Goal: Information Seeking & Learning: Learn about a topic

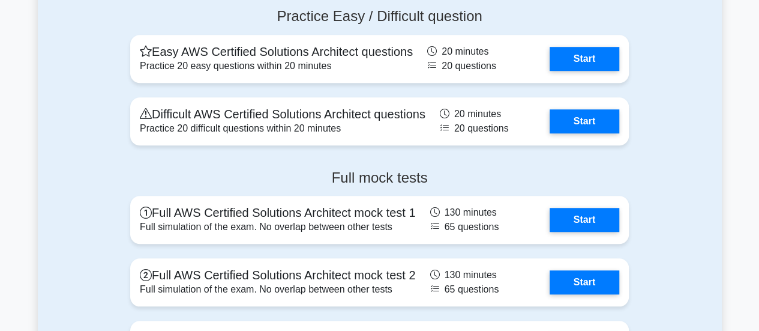
scroll to position [2700, 0]
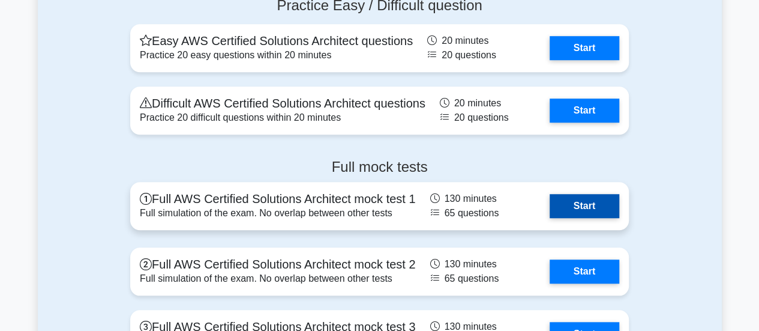
click at [594, 202] on link "Start" at bounding box center [585, 206] width 70 height 24
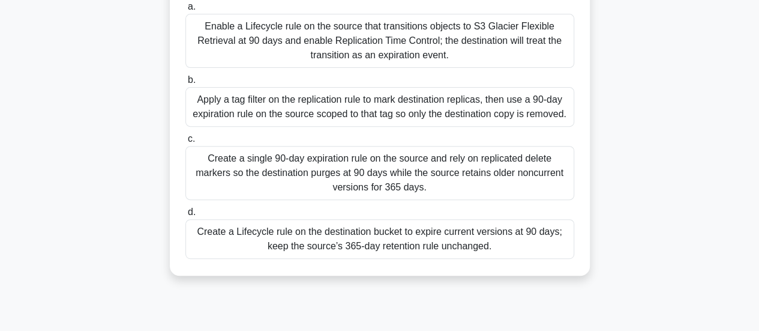
scroll to position [186, 0]
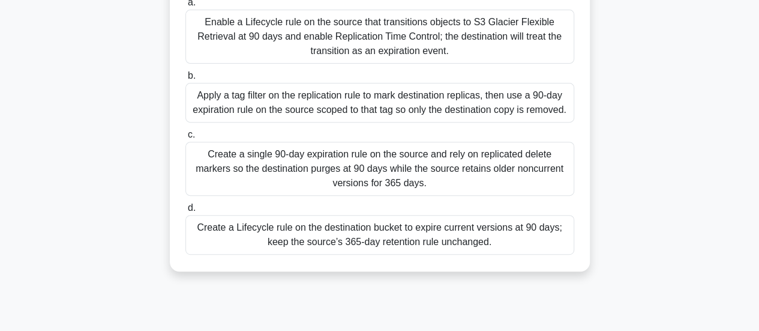
click at [463, 232] on div "Create a Lifecycle rule on the destination bucket to expire current versions at…" at bounding box center [379, 235] width 389 height 40
click at [185, 212] on input "d. Create a Lifecycle rule on the destination bucket to expire current versions…" at bounding box center [185, 208] width 0 height 8
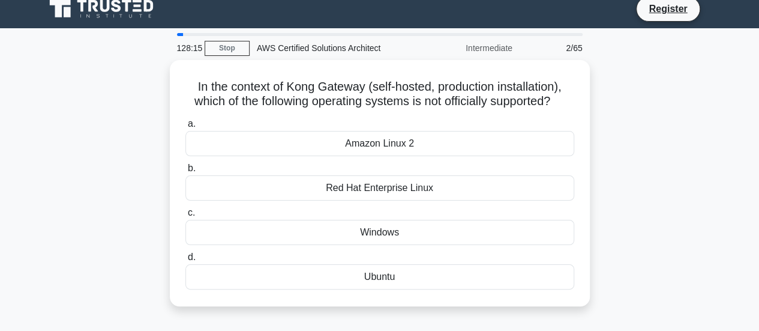
scroll to position [0, 0]
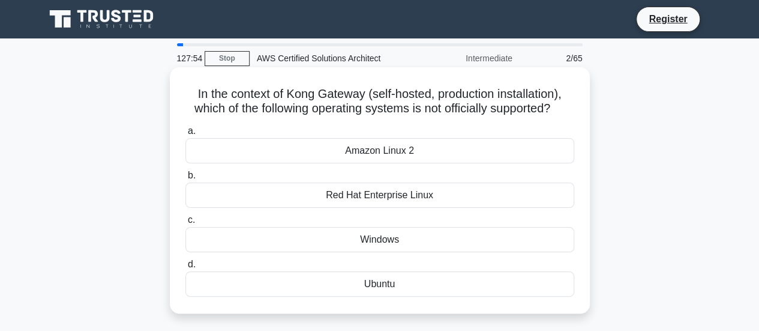
click at [382, 286] on div "Ubuntu" at bounding box center [379, 283] width 389 height 25
click at [185, 268] on input "d. Ubuntu" at bounding box center [185, 264] width 0 height 8
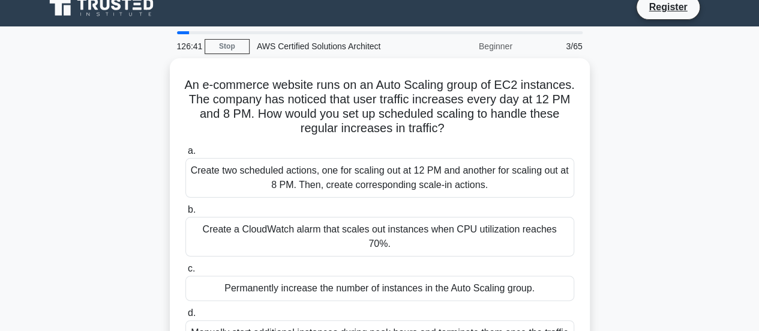
scroll to position [48, 0]
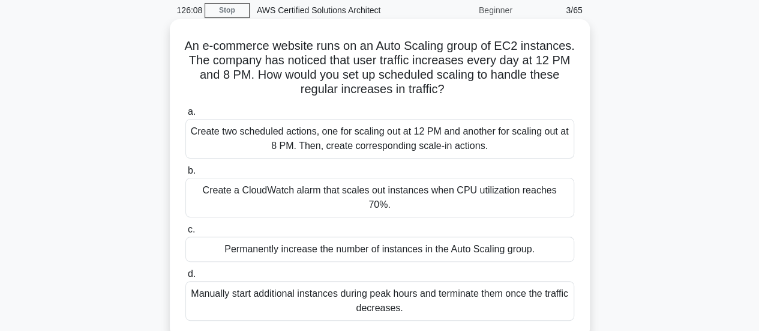
click at [305, 138] on div "Create two scheduled actions, one for scaling out at 12 PM and another for scal…" at bounding box center [379, 139] width 389 height 40
click at [185, 116] on input "a. Create two scheduled actions, one for scaling out at 12 PM and another for s…" at bounding box center [185, 112] width 0 height 8
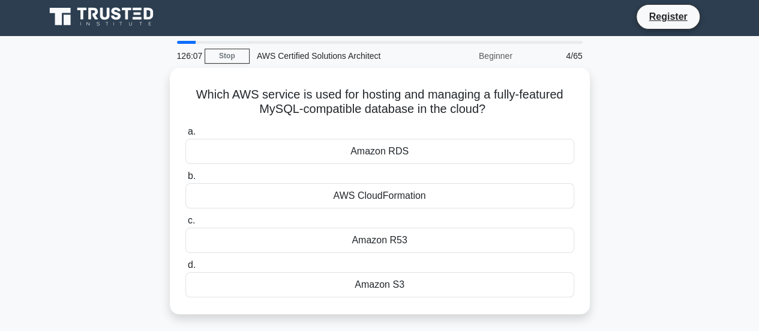
scroll to position [0, 0]
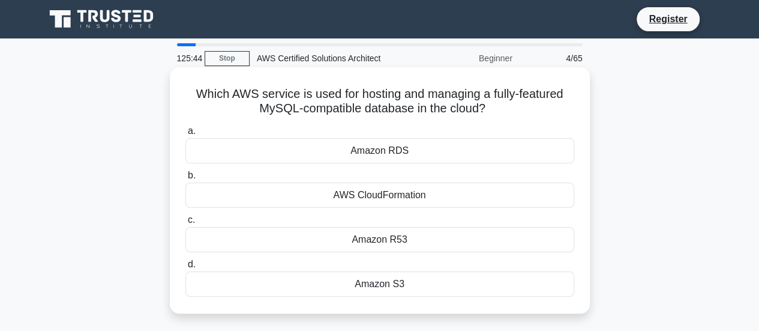
click at [400, 152] on div "Amazon RDS" at bounding box center [379, 150] width 389 height 25
click at [185, 135] on input "a. Amazon RDS" at bounding box center [185, 131] width 0 height 8
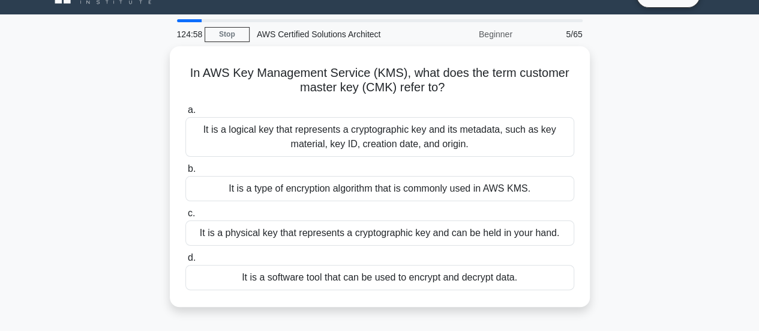
scroll to position [25, 0]
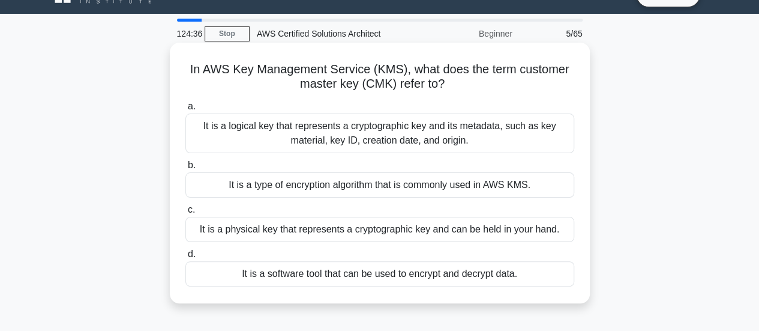
click at [391, 277] on div "It is a software tool that can be used to encrypt and decrypt data." at bounding box center [379, 273] width 389 height 25
click at [185, 258] on input "d. It is a software tool that can be used to encrypt and decrypt data." at bounding box center [185, 254] width 0 height 8
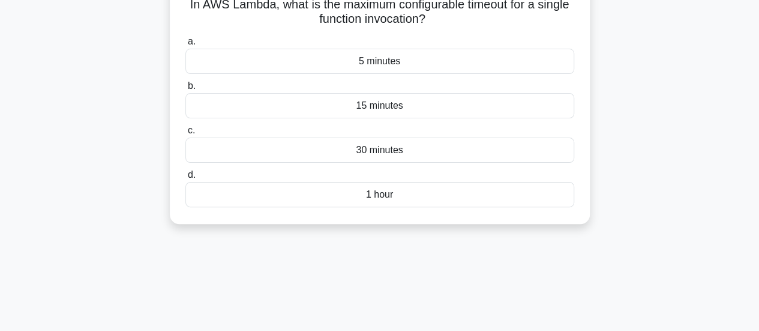
scroll to position [0, 0]
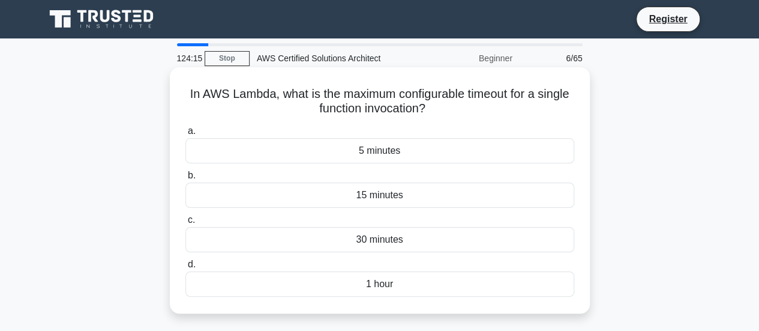
click at [359, 196] on div "15 minutes" at bounding box center [379, 194] width 389 height 25
click at [185, 179] on input "b. 15 minutes" at bounding box center [185, 176] width 0 height 8
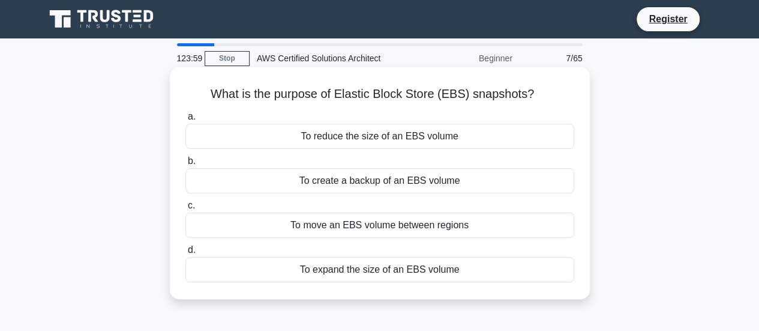
click at [418, 181] on div "To create a backup of an EBS volume" at bounding box center [379, 180] width 389 height 25
click at [185, 165] on input "b. To create a backup of an EBS volume" at bounding box center [185, 161] width 0 height 8
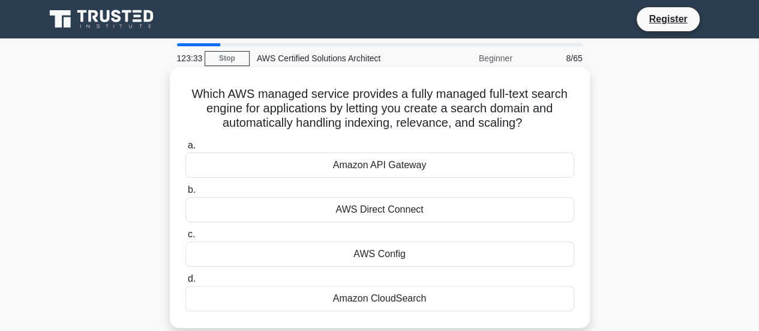
click at [385, 296] on div "Amazon CloudSearch" at bounding box center [379, 298] width 389 height 25
click at [185, 283] on input "d. Amazon CloudSearch" at bounding box center [185, 279] width 0 height 8
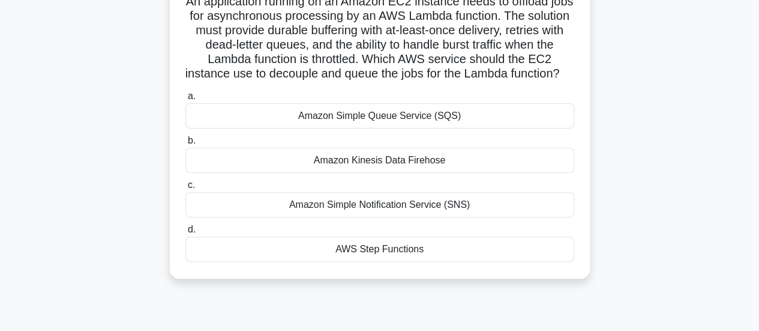
scroll to position [95, 0]
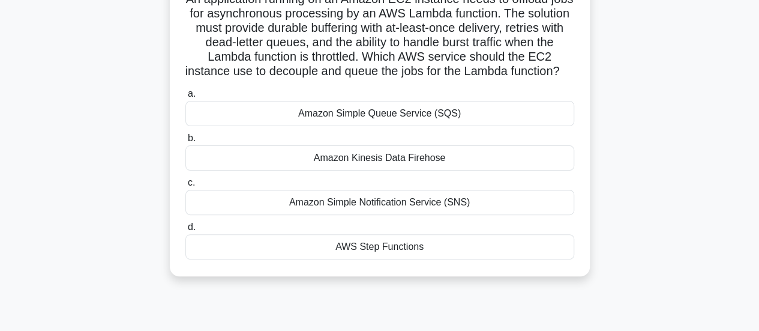
click at [378, 215] on div "Amazon Simple Notification Service (SNS)" at bounding box center [379, 202] width 389 height 25
click at [185, 187] on input "c. Amazon Simple Notification Service (SNS)" at bounding box center [185, 183] width 0 height 8
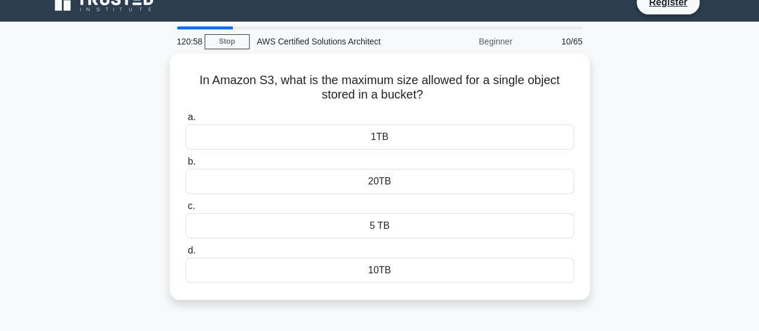
scroll to position [0, 0]
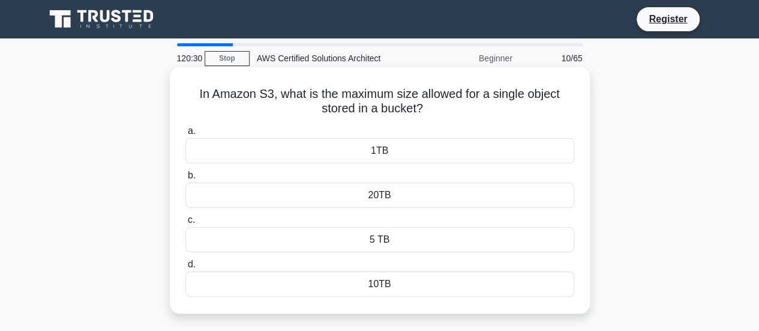
click at [377, 290] on div "10TB" at bounding box center [379, 283] width 389 height 25
click at [185, 268] on input "d. 10TB" at bounding box center [185, 264] width 0 height 8
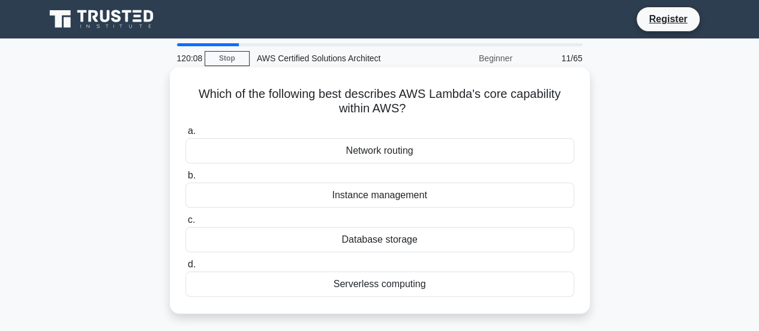
click at [408, 281] on div "Serverless computing" at bounding box center [379, 283] width 389 height 25
click at [185, 268] on input "d. Serverless computing" at bounding box center [185, 264] width 0 height 8
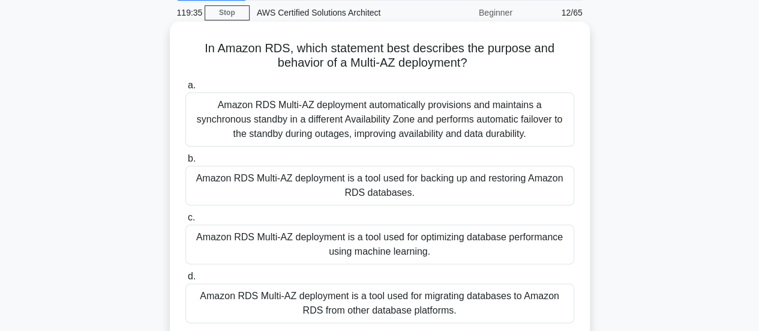
scroll to position [48, 0]
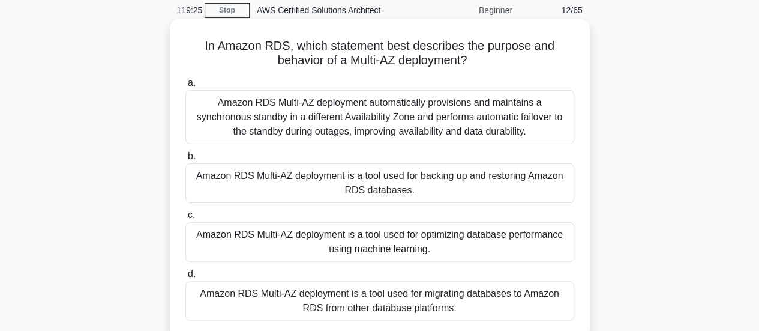
click at [473, 105] on div "Amazon RDS Multi-AZ deployment automatically provisions and maintains a synchro…" at bounding box center [379, 117] width 389 height 54
click at [185, 87] on input "a. Amazon RDS Multi-AZ deployment automatically provisions and maintains a sync…" at bounding box center [185, 83] width 0 height 8
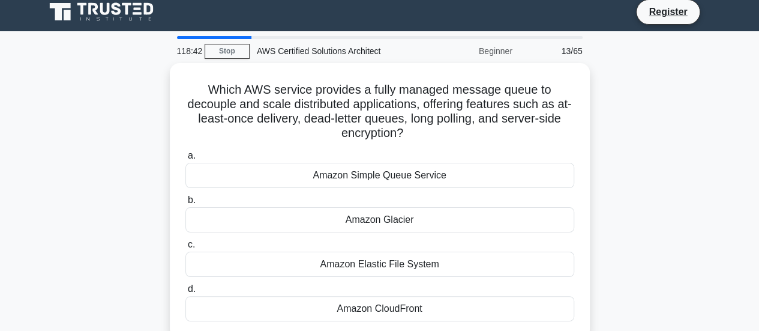
scroll to position [0, 0]
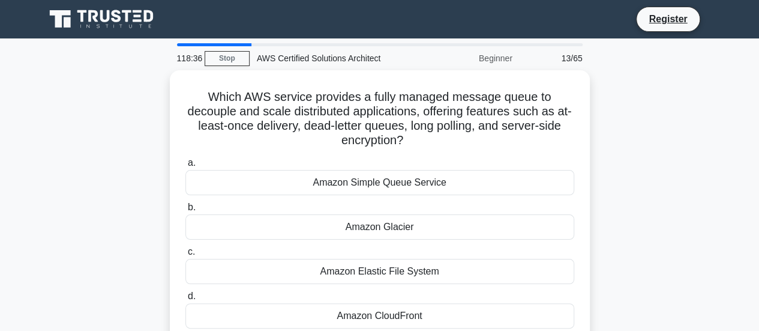
click at [571, 56] on div "13/65" at bounding box center [555, 58] width 70 height 24
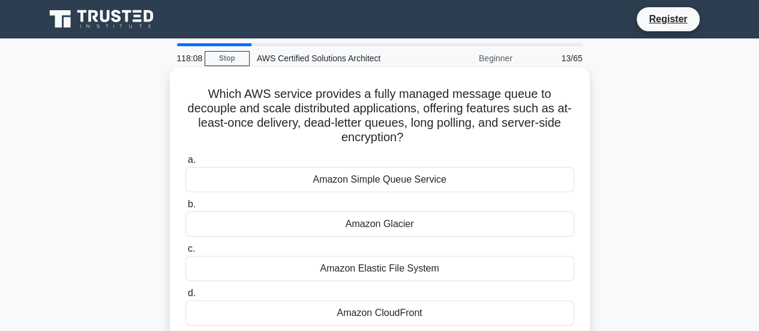
click at [388, 184] on div "Amazon Simple Queue Service" at bounding box center [379, 179] width 389 height 25
click at [185, 164] on input "a. Amazon Simple Queue Service" at bounding box center [185, 160] width 0 height 8
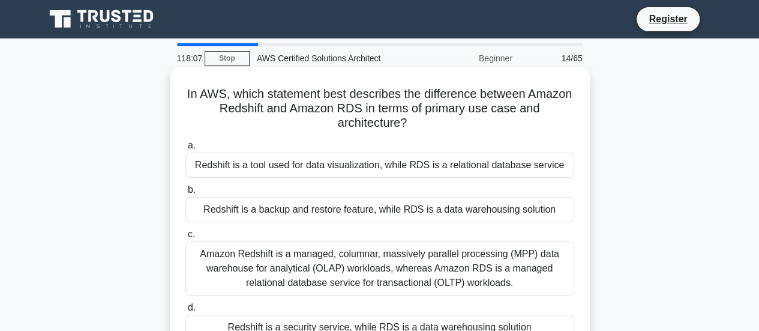
drag, startPoint x: 388, startPoint y: 184, endPoint x: 298, endPoint y: 91, distance: 129.9
click at [298, 91] on div "In AWS, which statement best describes the difference between Amazon Redshift a…" at bounding box center [380, 212] width 410 height 280
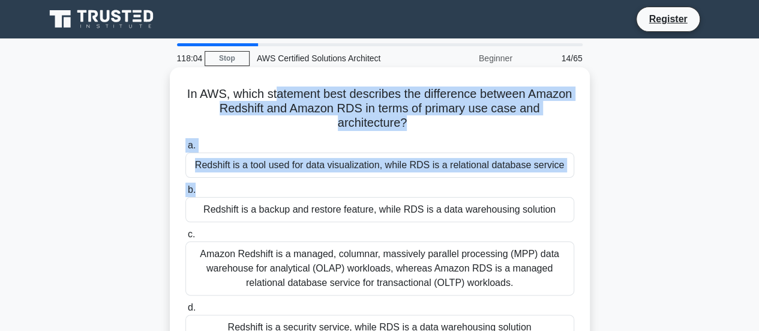
click at [343, 68] on div "In AWS, which statement best describes the difference between Amazon Redshift a…" at bounding box center [380, 211] width 420 height 289
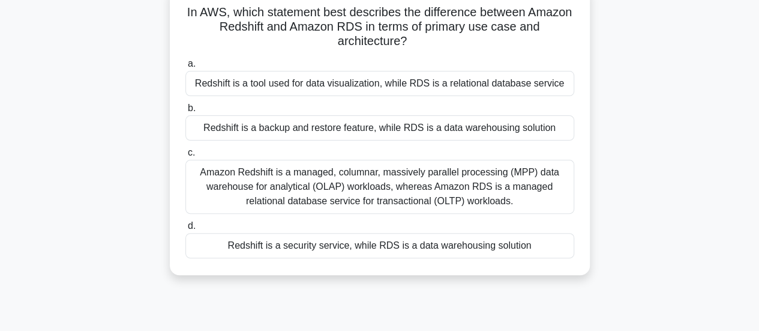
scroll to position [96, 0]
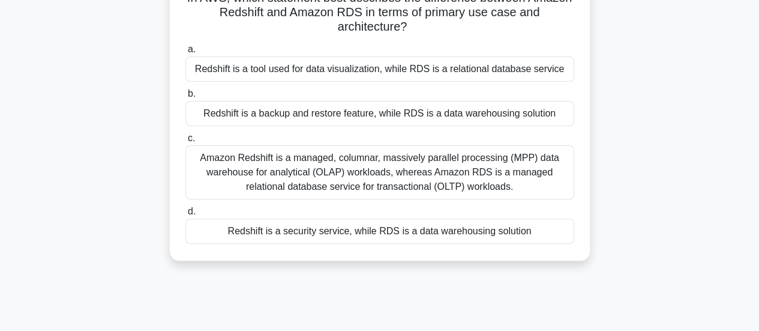
click at [394, 176] on div "Amazon Redshift is a managed, columnar, massively parallel processing (MPP) dat…" at bounding box center [379, 172] width 389 height 54
click at [185, 142] on input "c. Amazon Redshift is a managed, columnar, massively parallel processing (MPP) …" at bounding box center [185, 138] width 0 height 8
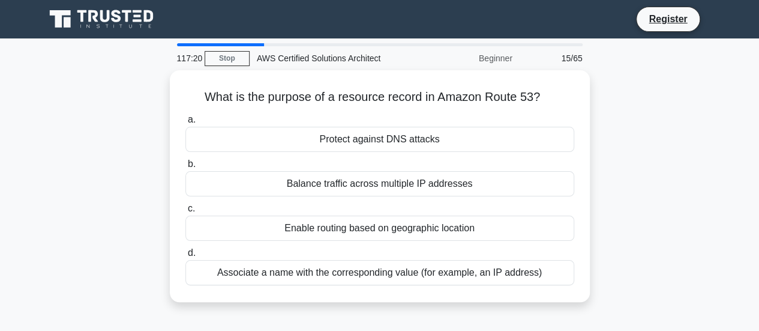
scroll to position [0, 0]
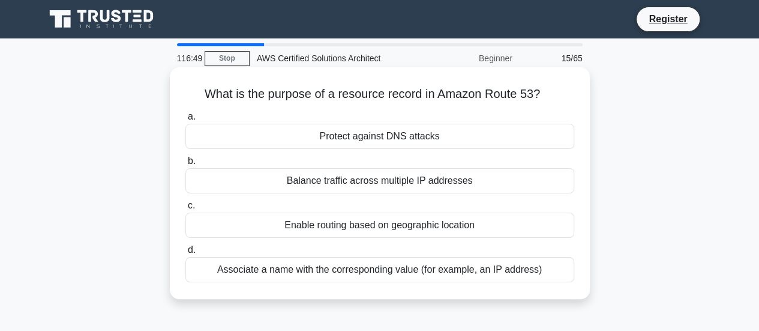
click at [390, 272] on div "Associate a name with the corresponding value (for example, an IP address)" at bounding box center [379, 269] width 389 height 25
click at [185, 254] on input "d. Associate a name with the corresponding value (for example, an IP address)" at bounding box center [185, 250] width 0 height 8
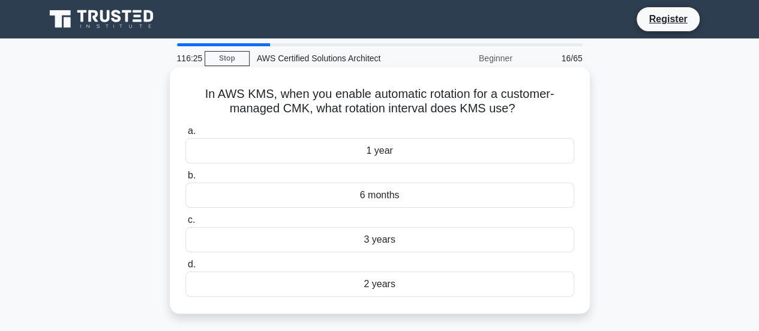
click at [371, 147] on div "1 year" at bounding box center [379, 150] width 389 height 25
click at [185, 135] on input "a. 1 year" at bounding box center [185, 131] width 0 height 8
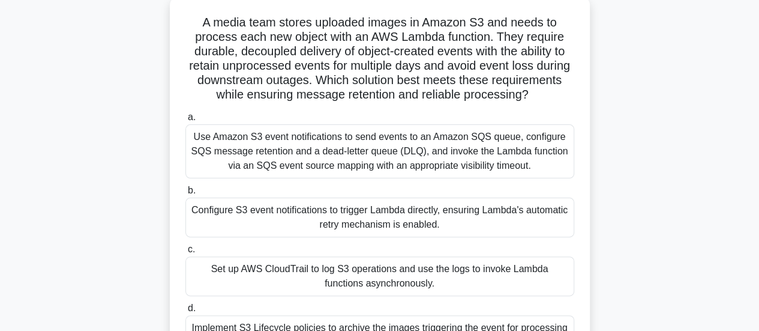
scroll to position [73, 0]
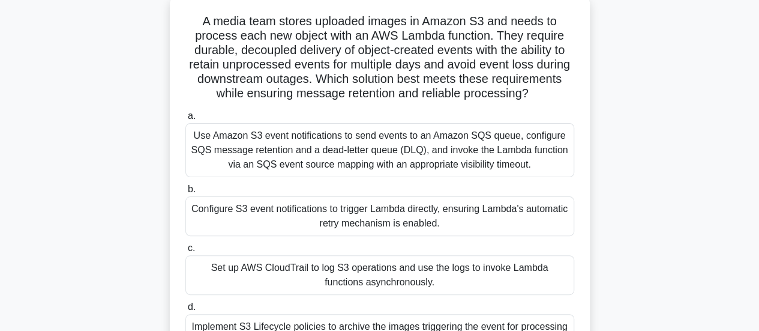
click at [426, 163] on div "Use Amazon S3 event notifications to send events to an Amazon SQS queue, config…" at bounding box center [379, 150] width 389 height 54
click at [185, 120] on input "a. Use Amazon S3 event notifications to send events to an Amazon SQS queue, con…" at bounding box center [185, 116] width 0 height 8
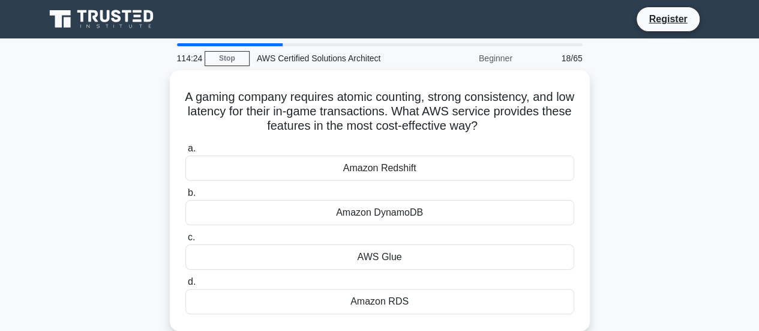
scroll to position [0, 0]
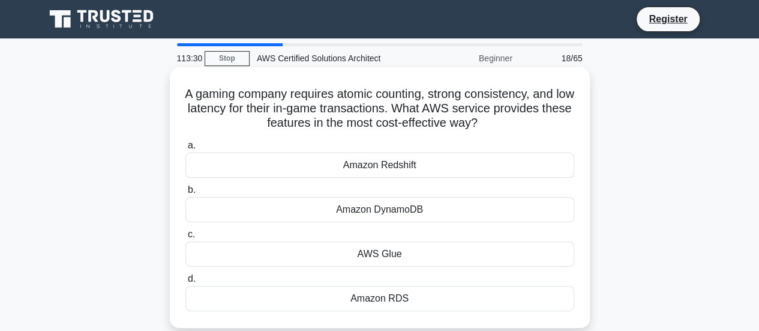
click at [427, 211] on div "Amazon DynamoDB" at bounding box center [379, 209] width 389 height 25
click at [185, 194] on input "b. Amazon DynamoDB" at bounding box center [185, 190] width 0 height 8
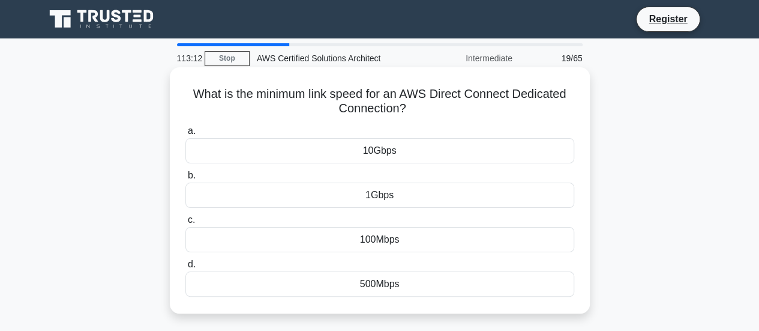
click at [412, 158] on div "10Gbps" at bounding box center [379, 150] width 389 height 25
click at [185, 135] on input "a. 10Gbps" at bounding box center [185, 131] width 0 height 8
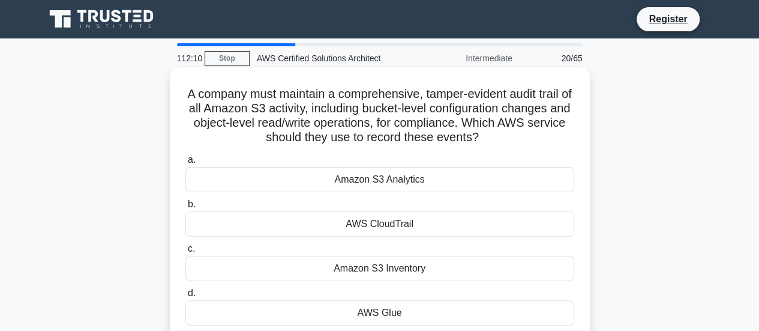
click at [409, 221] on div "AWS CloudTrail" at bounding box center [379, 223] width 389 height 25
click at [185, 208] on input "b. AWS CloudTrail" at bounding box center [185, 204] width 0 height 8
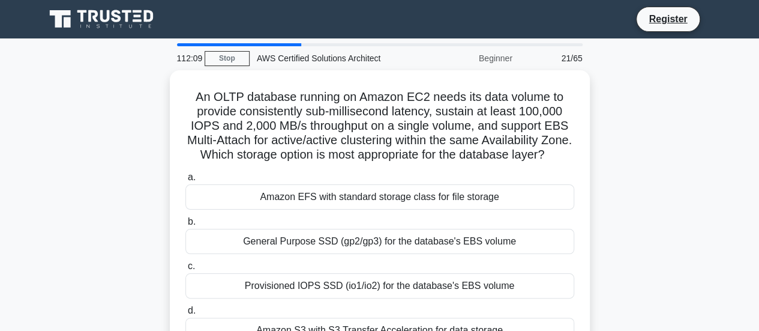
click at [409, 221] on div "a. Amazon EFS with standard storage class for file storage b. General Purpose S…" at bounding box center [379, 256] width 403 height 178
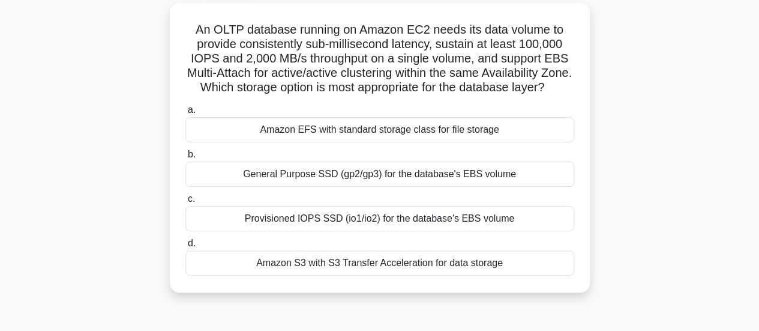
scroll to position [67, 0]
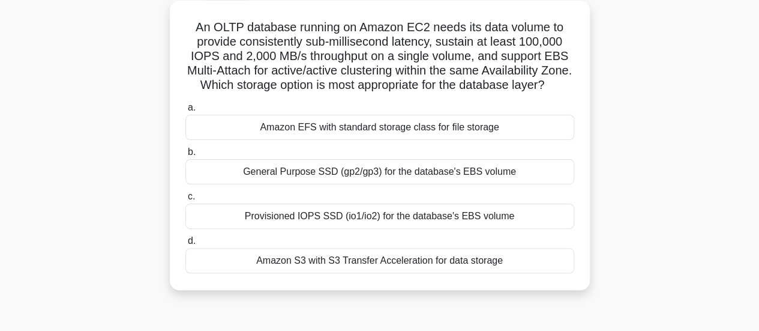
click at [348, 229] on div "Provisioned IOPS SSD (io1/io2) for the database's EBS volume" at bounding box center [379, 215] width 389 height 25
click at [185, 200] on input "c. Provisioned IOPS SSD (io1/io2) for the database's EBS volume" at bounding box center [185, 197] width 0 height 8
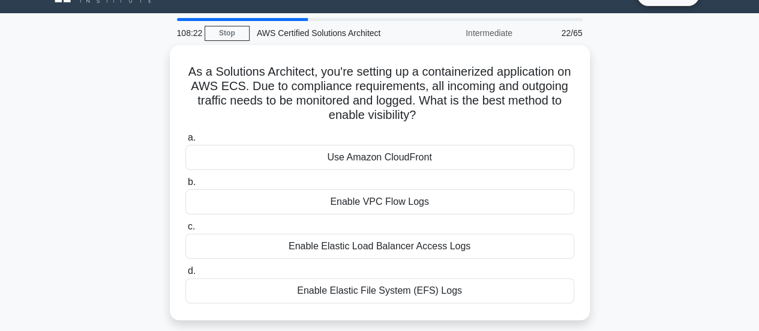
scroll to position [24, 0]
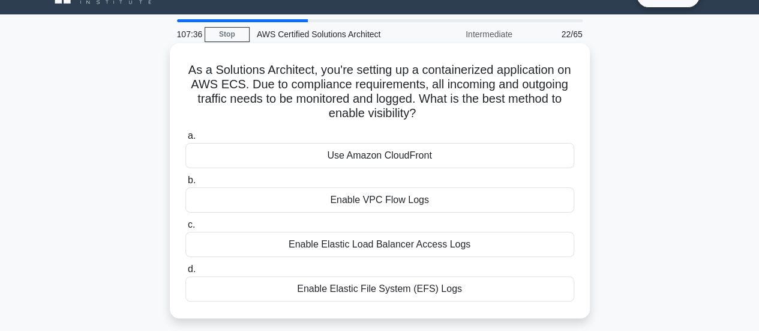
click at [385, 202] on div "Enable VPC Flow Logs" at bounding box center [379, 199] width 389 height 25
click at [185, 184] on input "b. Enable VPC Flow Logs" at bounding box center [185, 180] width 0 height 8
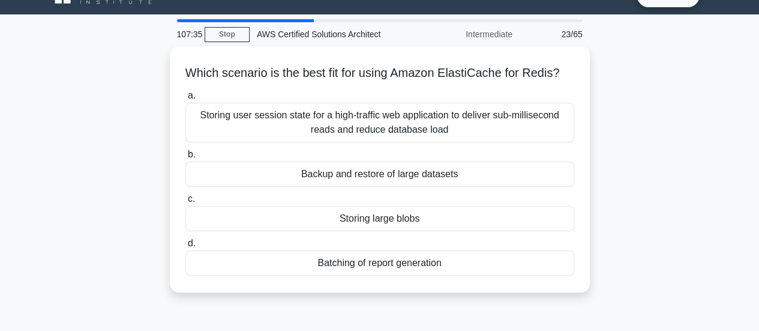
scroll to position [0, 0]
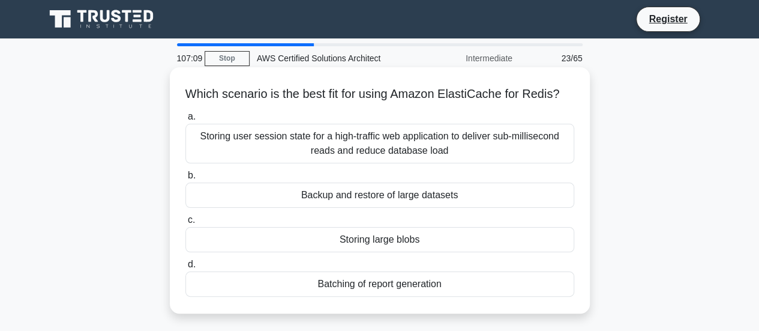
click at [415, 163] on div "Storing user session state for a high-traffic web application to deliver sub-mi…" at bounding box center [379, 144] width 389 height 40
click at [185, 121] on input "a. Storing user session state for a high-traffic web application to deliver sub…" at bounding box center [185, 117] width 0 height 8
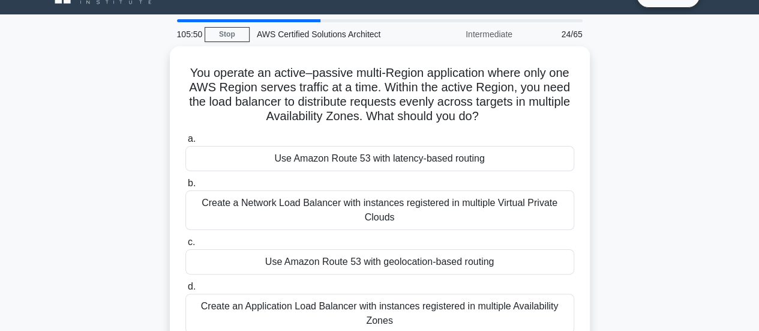
scroll to position [48, 0]
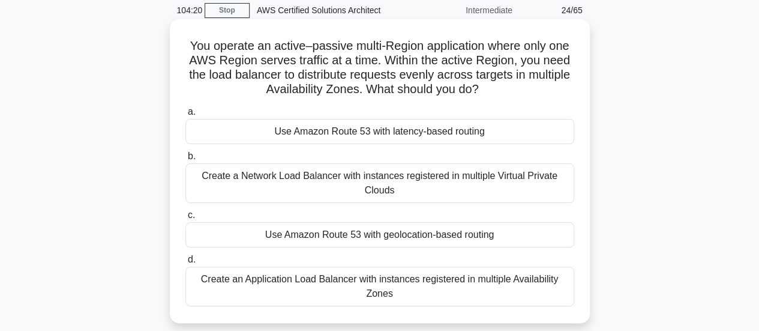
click at [423, 284] on div "Create an Application Load Balancer with instances registered in multiple Avail…" at bounding box center [379, 286] width 389 height 40
click at [185, 263] on input "d. Create an Application Load Balancer with instances registered in multiple Av…" at bounding box center [185, 260] width 0 height 8
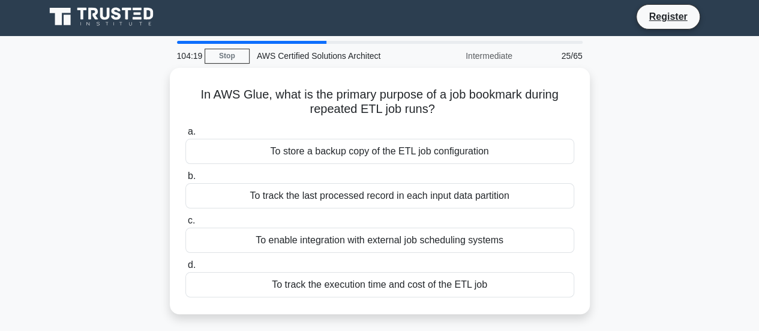
scroll to position [0, 0]
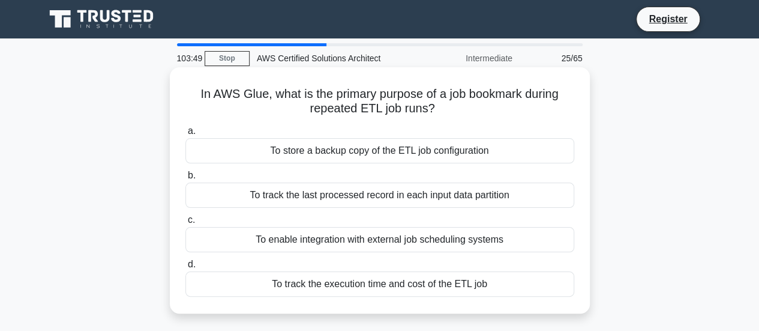
click at [391, 195] on div "To track the last processed record in each input data partition" at bounding box center [379, 194] width 389 height 25
click at [185, 179] on input "b. To track the last processed record in each input data partition" at bounding box center [185, 176] width 0 height 8
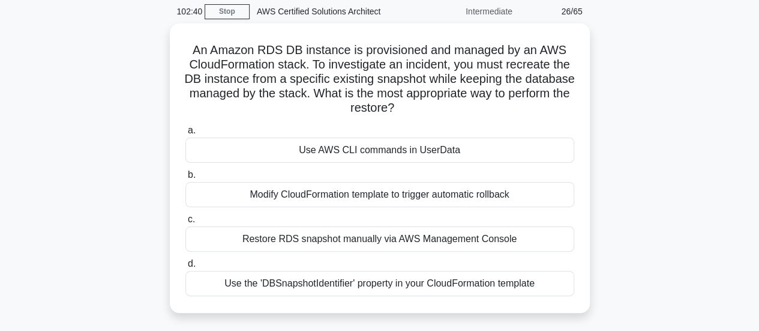
scroll to position [48, 0]
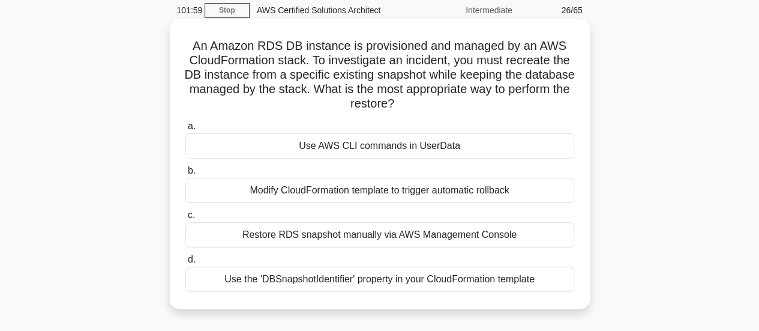
click at [394, 273] on div "Use the 'DBSnapshotIdentifier' property in your CloudFormation template" at bounding box center [379, 278] width 389 height 25
click at [185, 263] on input "d. Use the 'DBSnapshotIdentifier' property in your CloudFormation template" at bounding box center [185, 260] width 0 height 8
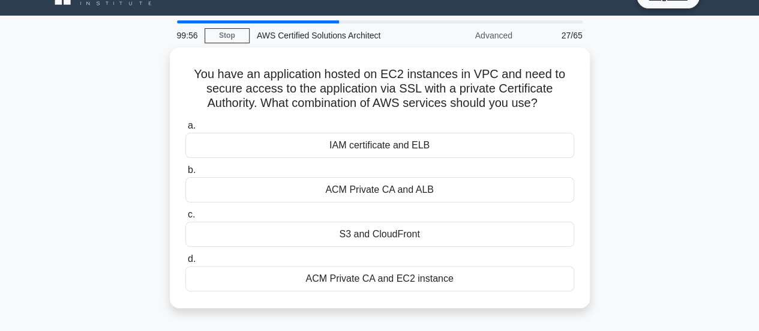
scroll to position [24, 0]
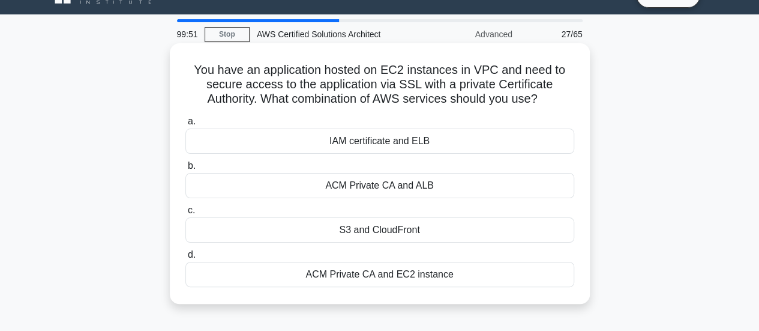
click at [419, 188] on div "ACM Private CA and ALB" at bounding box center [379, 185] width 389 height 25
click at [185, 170] on input "b. ACM Private CA and ALB" at bounding box center [185, 166] width 0 height 8
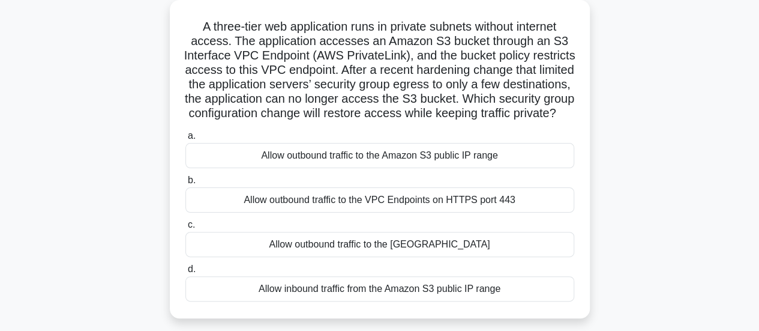
scroll to position [72, 0]
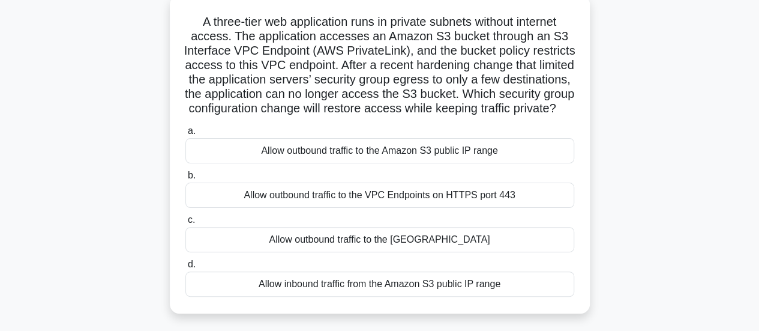
click at [410, 294] on div "Allow inbound traffic from the Amazon S3 public IP range" at bounding box center [379, 283] width 389 height 25
click at [185, 268] on input "d. Allow inbound traffic from the Amazon S3 public IP range" at bounding box center [185, 264] width 0 height 8
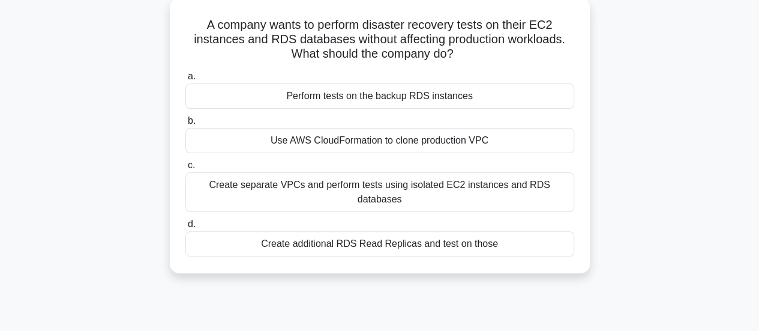
scroll to position [0, 0]
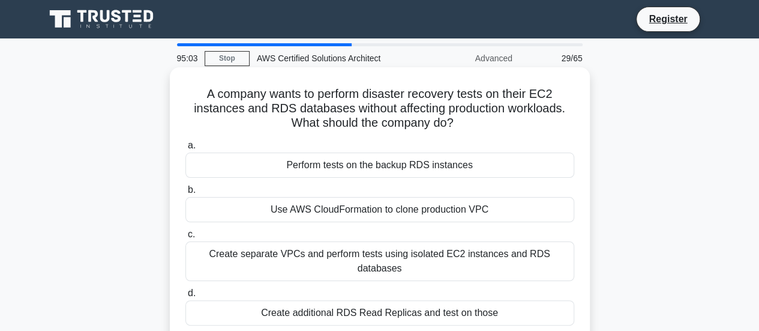
click at [462, 301] on div "Create additional RDS Read Replicas and test on those" at bounding box center [379, 312] width 389 height 25
click at [185, 297] on input "d. Create additional RDS Read Replicas and test on those" at bounding box center [185, 293] width 0 height 8
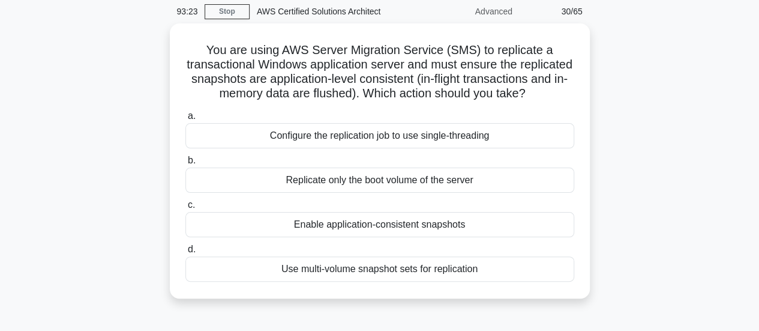
scroll to position [48, 0]
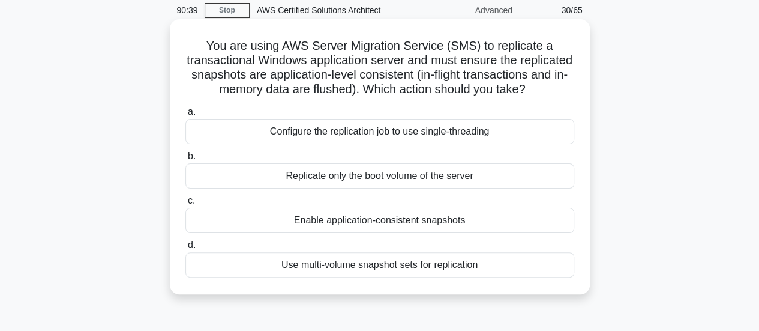
click at [430, 144] on div "Configure the replication job to use single-threading" at bounding box center [379, 131] width 389 height 25
click at [185, 116] on input "a. Configure the replication job to use single-threading" at bounding box center [185, 112] width 0 height 8
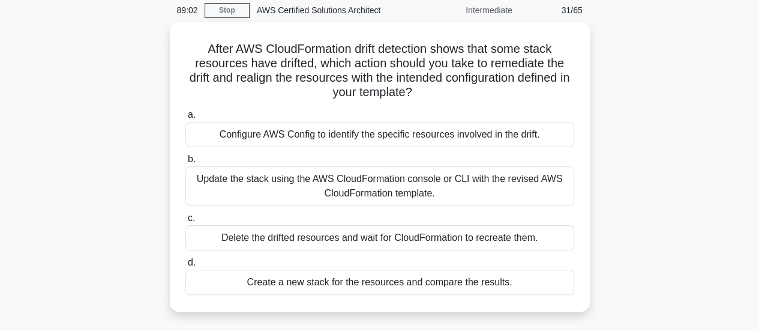
scroll to position [24, 0]
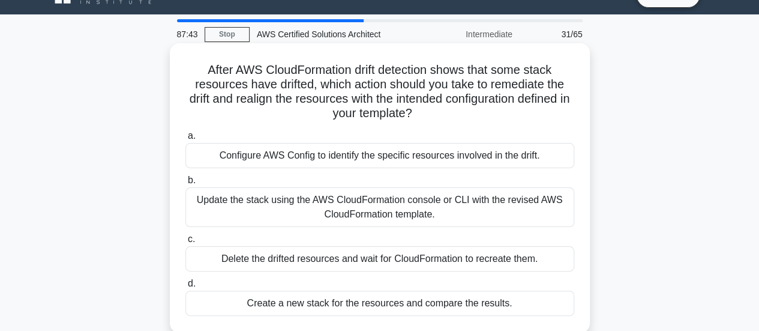
click at [380, 155] on div "Configure AWS Config to identify the specific resources involved in the drift." at bounding box center [379, 155] width 389 height 25
click at [185, 140] on input "a. Configure AWS Config to identify the specific resources involved in the drif…" at bounding box center [185, 136] width 0 height 8
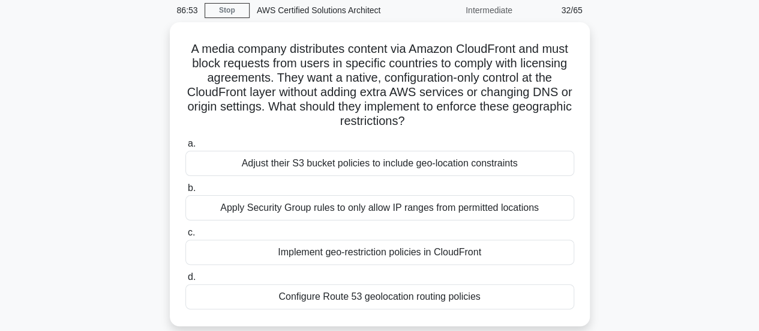
scroll to position [72, 0]
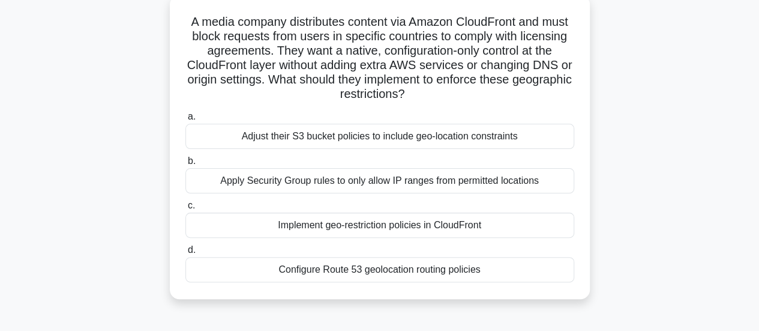
click at [408, 224] on div "Implement geo-restriction policies in CloudFront" at bounding box center [379, 224] width 389 height 25
click at [185, 209] on input "c. Implement geo-restriction policies in CloudFront" at bounding box center [185, 206] width 0 height 8
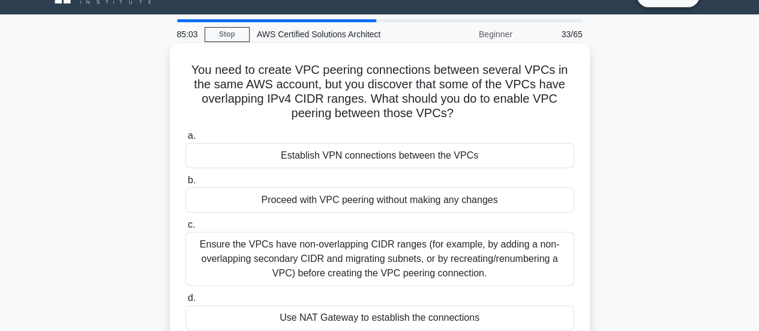
scroll to position [48, 0]
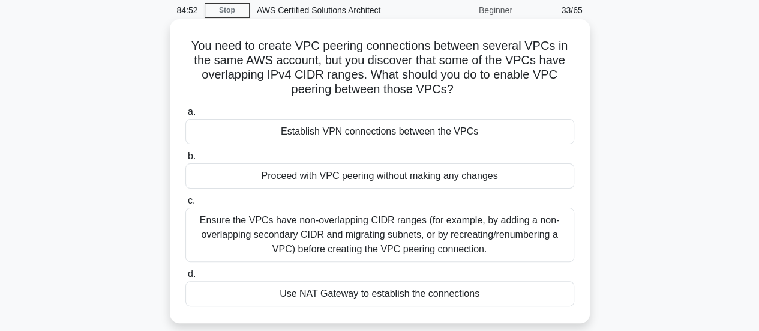
click at [452, 229] on div "Ensure the VPCs have non-overlapping CIDR ranges (for example, by adding a non-…" at bounding box center [379, 235] width 389 height 54
click at [185, 205] on input "c. Ensure the VPCs have non-overlapping CIDR ranges (for example, by adding a n…" at bounding box center [185, 201] width 0 height 8
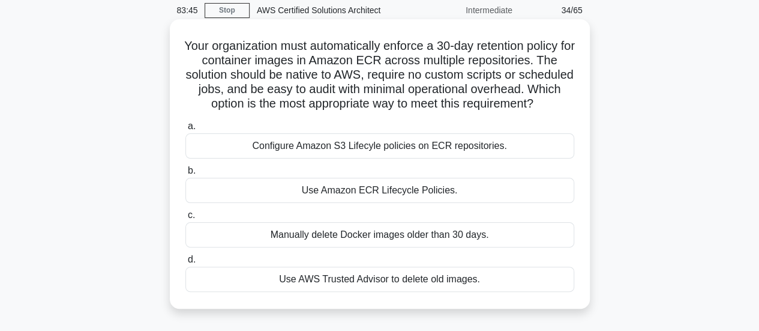
click at [448, 203] on div "Use Amazon ECR Lifecycle Policies." at bounding box center [379, 190] width 389 height 25
click at [185, 175] on input "b. Use Amazon ECR Lifecycle Policies." at bounding box center [185, 171] width 0 height 8
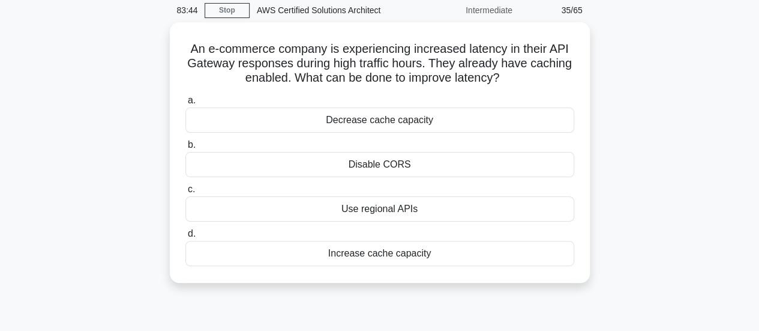
scroll to position [0, 0]
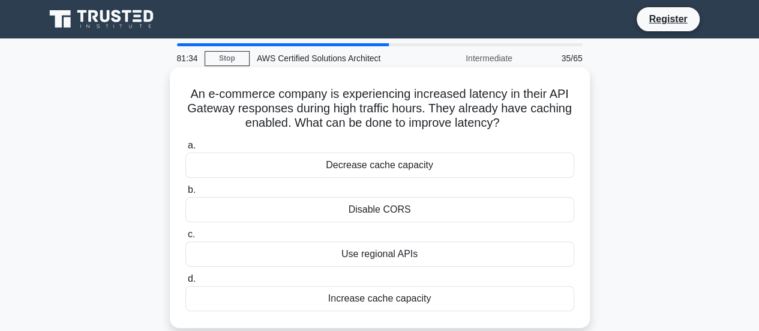
click at [417, 173] on div "Decrease cache capacity" at bounding box center [379, 164] width 389 height 25
click at [185, 149] on input "a. Decrease cache capacity" at bounding box center [185, 146] width 0 height 8
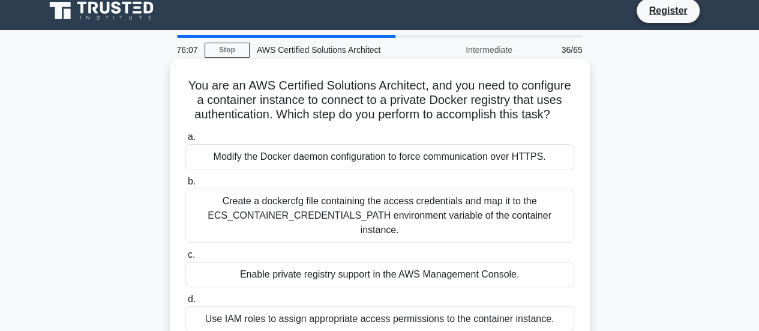
scroll to position [60, 0]
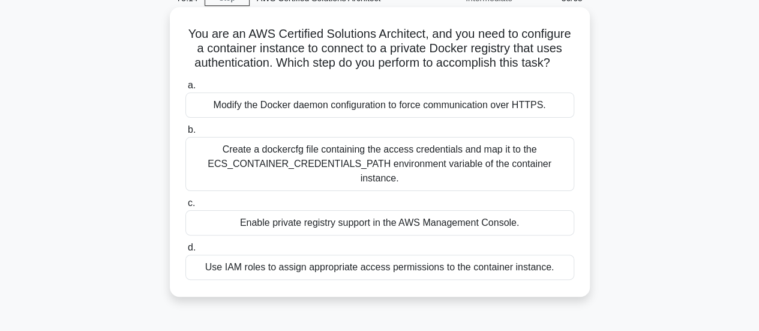
click at [328, 268] on div "Use IAM roles to assign appropriate access permissions to the container instanc…" at bounding box center [379, 266] width 389 height 25
click at [185, 251] on input "d. Use IAM roles to assign appropriate access permissions to the container inst…" at bounding box center [185, 248] width 0 height 8
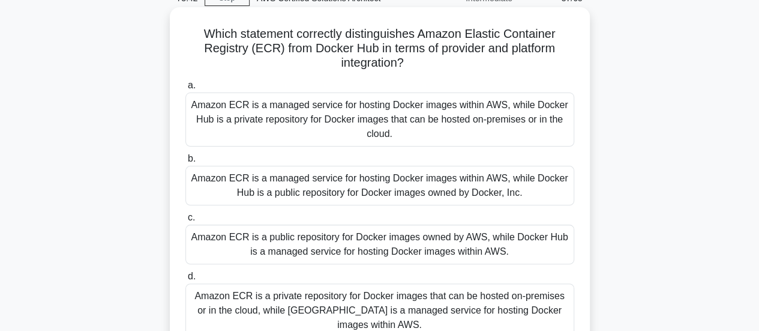
click at [373, 196] on div "Amazon ECR is a managed service for hosting Docker images within AWS, while Doc…" at bounding box center [379, 186] width 389 height 40
click at [185, 163] on input "b. Amazon ECR is a managed service for hosting Docker images within AWS, while …" at bounding box center [185, 159] width 0 height 8
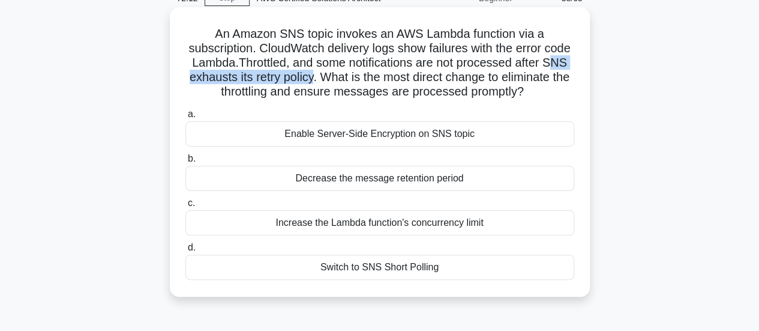
drag, startPoint x: 213, startPoint y: 74, endPoint x: 359, endPoint y: 77, distance: 145.9
click at [359, 77] on h5 "An Amazon SNS topic invokes an AWS Lambda function via a subscription. CloudWat…" at bounding box center [379, 62] width 391 height 73
click at [381, 235] on div "Increase the Lambda function's concurrency limit" at bounding box center [379, 222] width 389 height 25
click at [185, 207] on input "c. Increase the Lambda function's concurrency limit" at bounding box center [185, 203] width 0 height 8
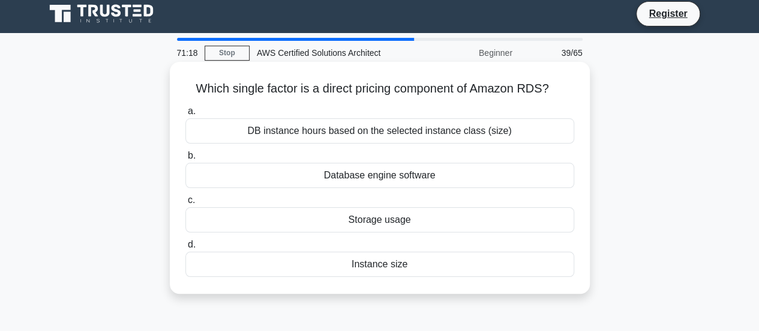
scroll to position [0, 0]
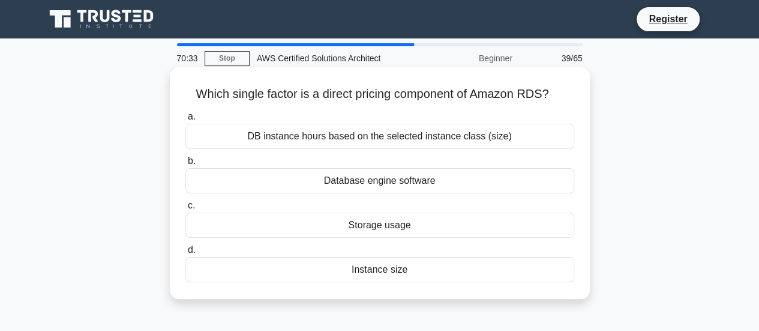
click at [443, 137] on div "DB instance hours based on the selected instance class (size)" at bounding box center [379, 136] width 389 height 25
click at [185, 121] on input "a. DB instance hours based on the selected instance class (size)" at bounding box center [185, 117] width 0 height 8
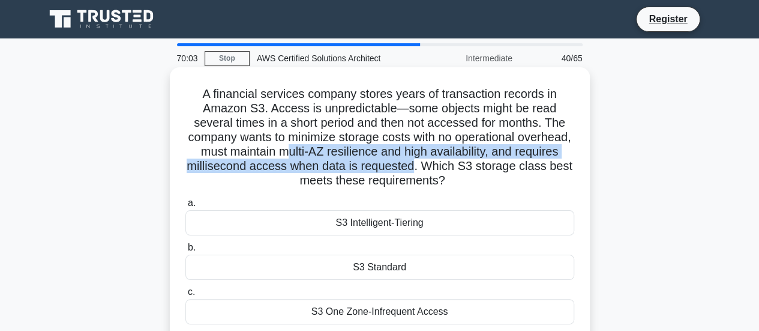
drag, startPoint x: 468, startPoint y: 166, endPoint x: 335, endPoint y: 152, distance: 133.9
click at [335, 152] on h5 "A financial services company stores years of transaction records in Amazon S3. …" at bounding box center [379, 137] width 391 height 102
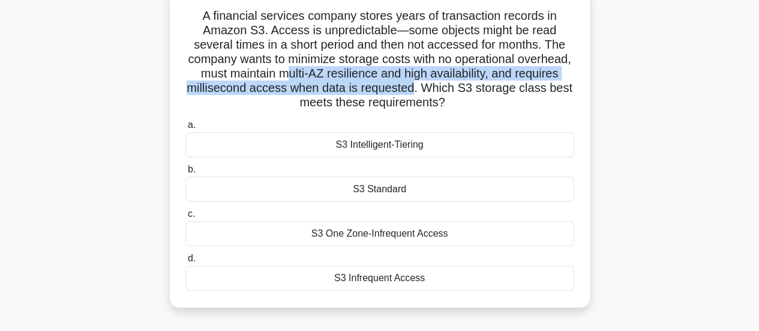
scroll to position [60, 0]
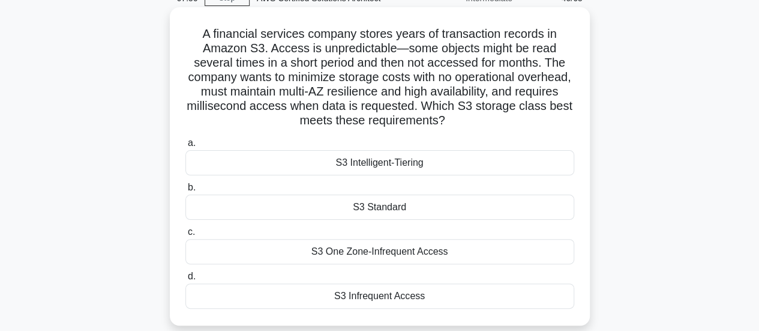
click at [391, 171] on div "S3 Intelligent-Tiering" at bounding box center [379, 162] width 389 height 25
click at [185, 147] on input "a. S3 Intelligent-Tiering" at bounding box center [185, 143] width 0 height 8
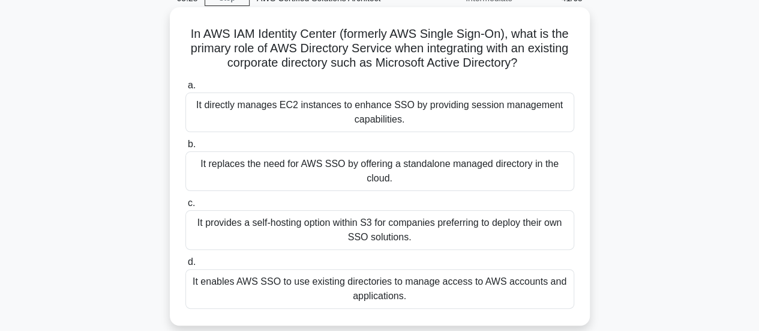
click at [478, 286] on div "It enables AWS SSO to use existing directories to manage access to AWS accounts…" at bounding box center [379, 289] width 389 height 40
click at [185, 266] on input "d. It enables AWS SSO to use existing directories to manage access to AWS accou…" at bounding box center [185, 262] width 0 height 8
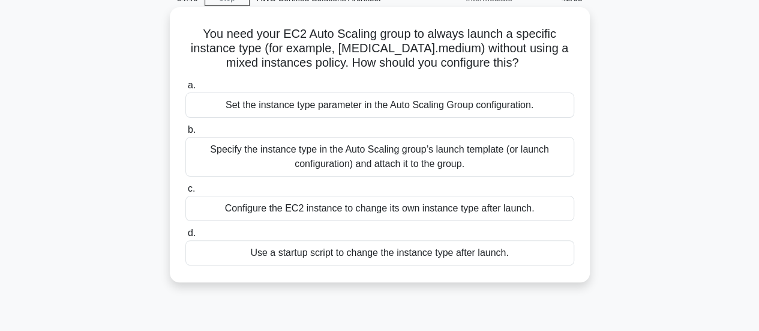
scroll to position [0, 0]
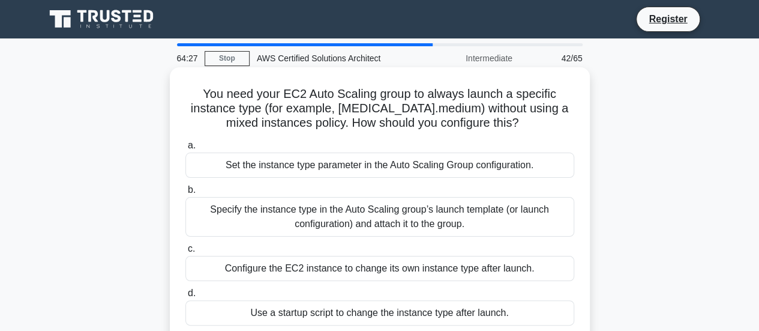
click at [442, 214] on div "Specify the instance type in the Auto Scaling group’s launch template (or launc…" at bounding box center [379, 217] width 389 height 40
click at [185, 194] on input "b. Specify the instance type in the Auto Scaling group’s launch template (or la…" at bounding box center [185, 190] width 0 height 8
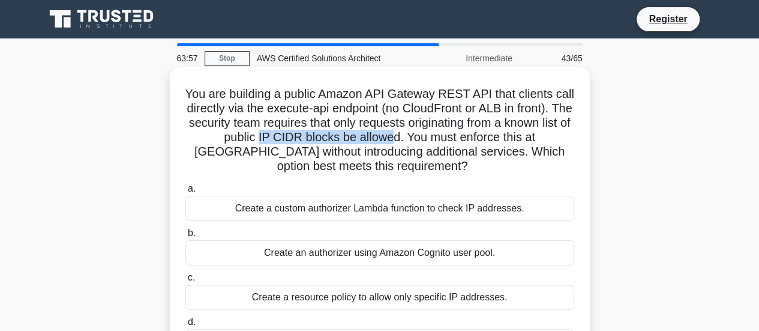
drag, startPoint x: 294, startPoint y: 137, endPoint x: 427, endPoint y: 137, distance: 133.2
click at [427, 137] on h5 "You are building a public Amazon API Gateway REST API that clients call directl…" at bounding box center [379, 130] width 391 height 88
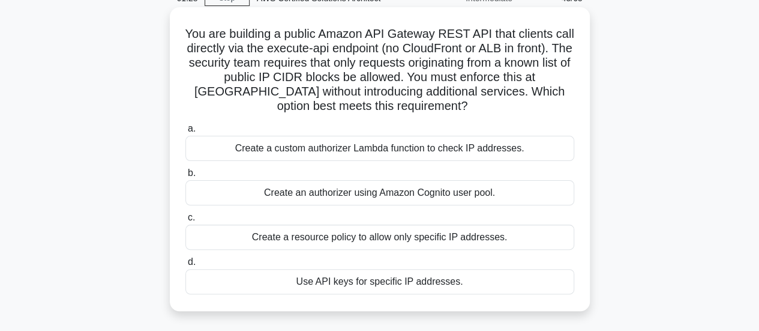
click at [380, 241] on div "Create a resource policy to allow only specific IP addresses." at bounding box center [379, 236] width 389 height 25
click at [185, 221] on input "c. Create a resource policy to allow only specific IP addresses." at bounding box center [185, 218] width 0 height 8
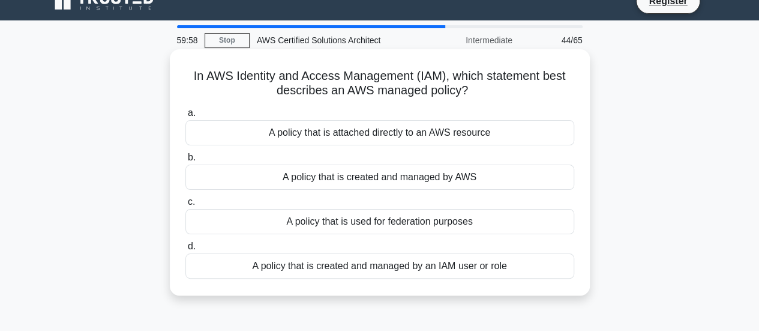
scroll to position [0, 0]
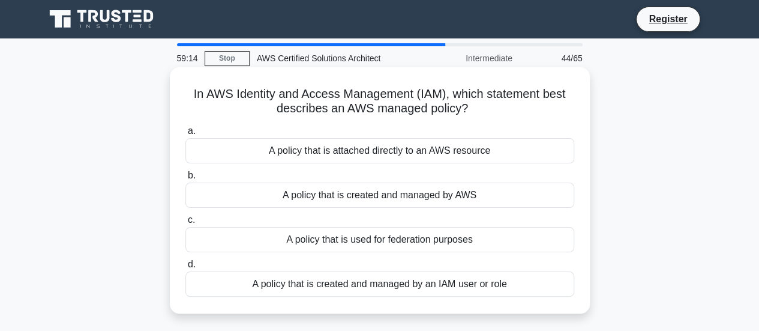
click at [374, 150] on div "A policy that is attached directly to an AWS resource" at bounding box center [379, 150] width 389 height 25
click at [185, 135] on input "a. A policy that is attached directly to an AWS resource" at bounding box center [185, 131] width 0 height 8
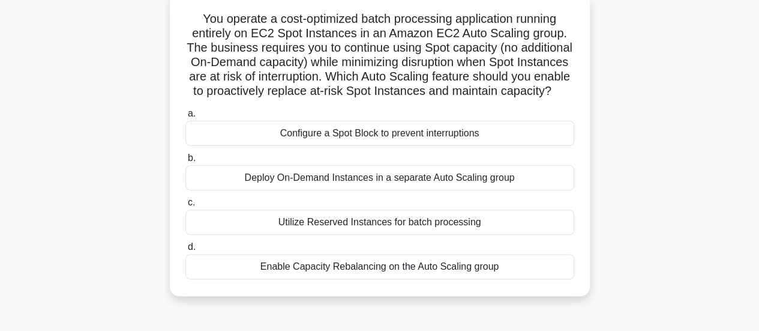
scroll to position [60, 0]
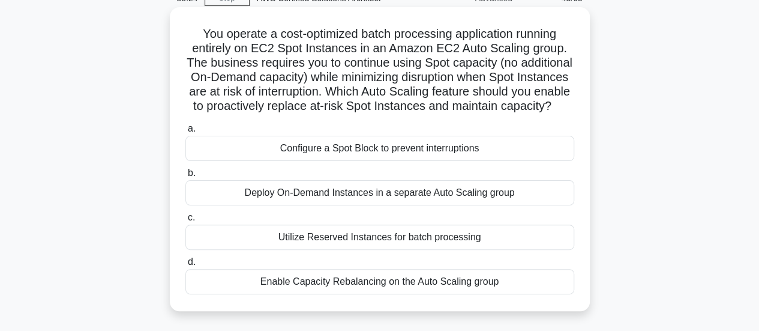
click at [413, 294] on div "Enable Capacity Rebalancing on the Auto Scaling group" at bounding box center [379, 281] width 389 height 25
click at [185, 266] on input "d. Enable Capacity Rebalancing on the Auto Scaling group" at bounding box center [185, 262] width 0 height 8
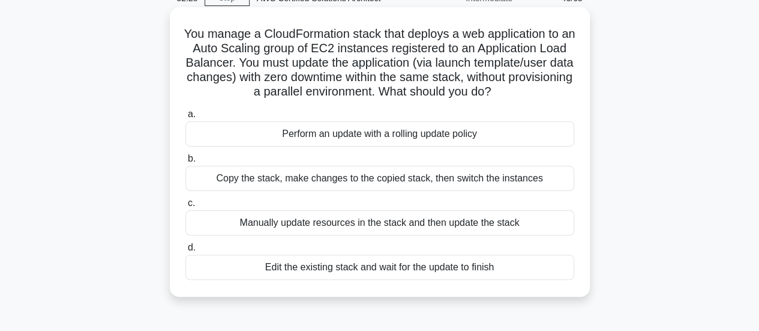
click at [278, 191] on div "Copy the stack, make changes to the copied stack, then switch the instances" at bounding box center [379, 178] width 389 height 25
click at [185, 163] on input "b. Copy the stack, make changes to the copied stack, then switch the instances" at bounding box center [185, 159] width 0 height 8
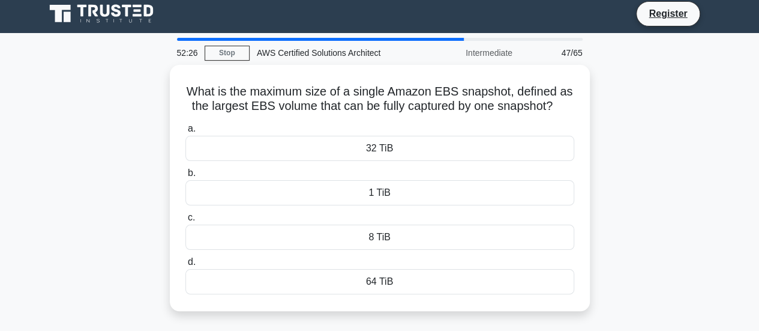
scroll to position [0, 0]
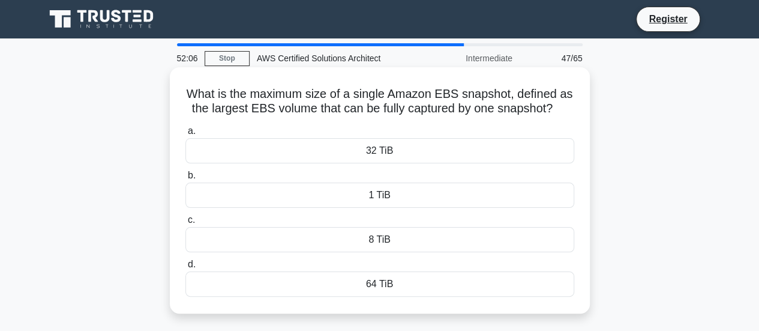
click at [382, 284] on div "64 TiB" at bounding box center [379, 283] width 389 height 25
click at [185, 268] on input "d. 64 TiB" at bounding box center [185, 264] width 0 height 8
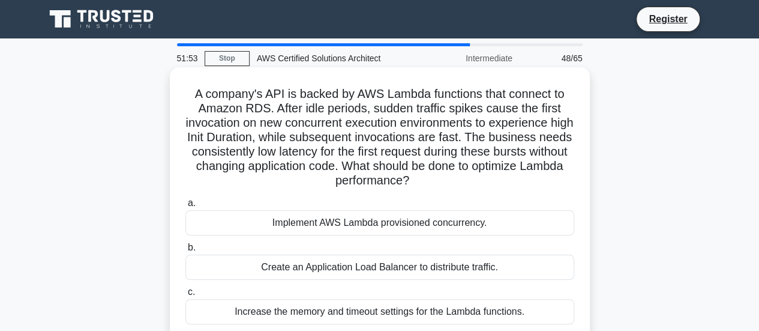
drag, startPoint x: 383, startPoint y: 97, endPoint x: 350, endPoint y: 136, distance: 51.9
click at [350, 136] on h5 "A company's API is backed by AWS Lambda functions that connect to Amazon RDS. A…" at bounding box center [379, 137] width 391 height 102
drag, startPoint x: 350, startPoint y: 136, endPoint x: 324, endPoint y: 106, distance: 39.6
click at [324, 106] on h5 "A company's API is backed by AWS Lambda functions that connect to Amazon RDS. A…" at bounding box center [379, 137] width 391 height 102
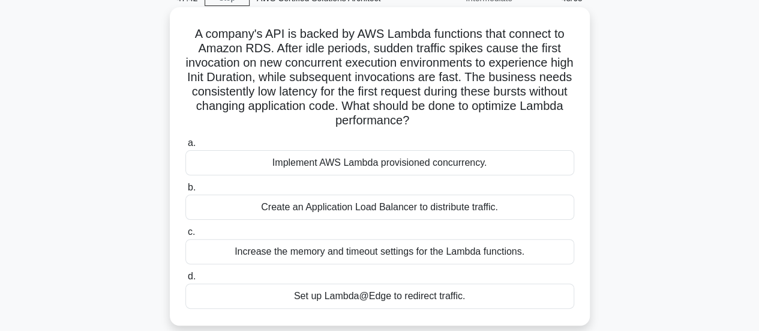
click at [416, 243] on div "Increase the memory and timeout settings for the Lambda functions." at bounding box center [379, 251] width 389 height 25
click at [185, 236] on input "c. Increase the memory and timeout settings for the Lambda functions." at bounding box center [185, 232] width 0 height 8
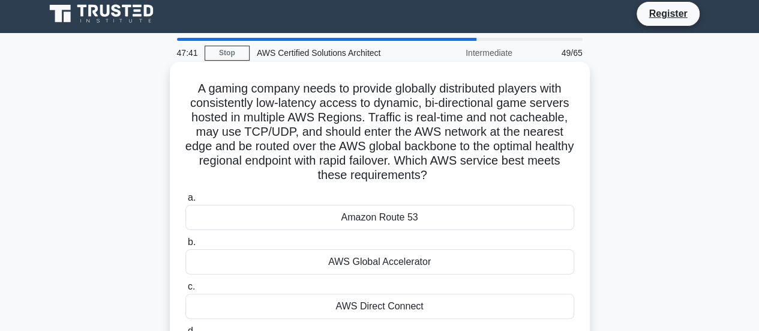
scroll to position [0, 0]
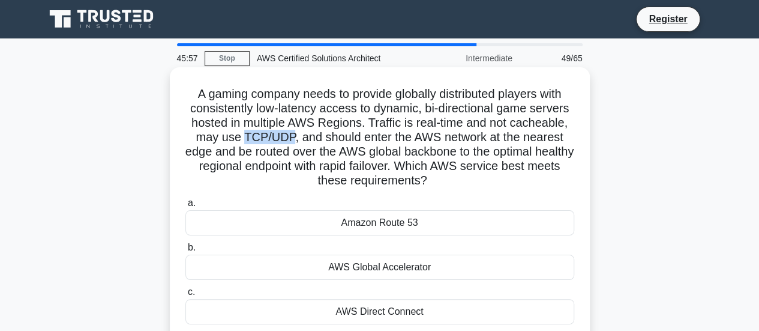
drag, startPoint x: 290, startPoint y: 138, endPoint x: 243, endPoint y: 139, distance: 46.8
click at [243, 139] on h5 "A gaming company needs to provide globally distributed players with consistentl…" at bounding box center [379, 137] width 391 height 102
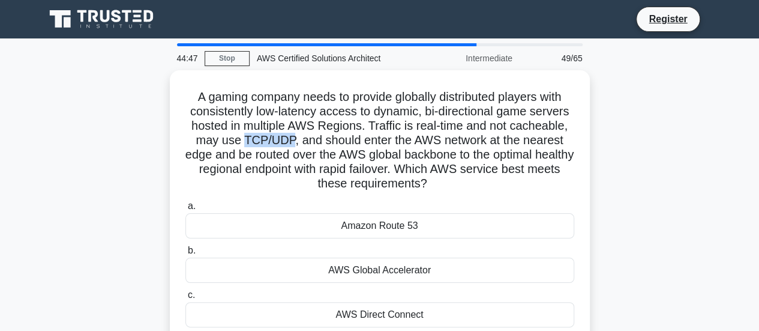
scroll to position [120, 0]
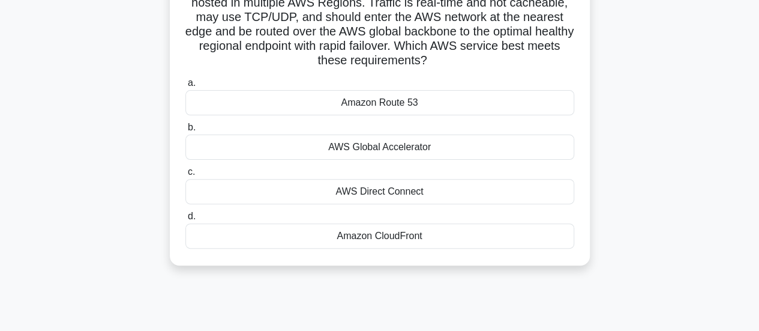
click at [348, 150] on div "AWS Global Accelerator" at bounding box center [379, 146] width 389 height 25
click at [185, 131] on input "b. AWS Global Accelerator" at bounding box center [185, 128] width 0 height 8
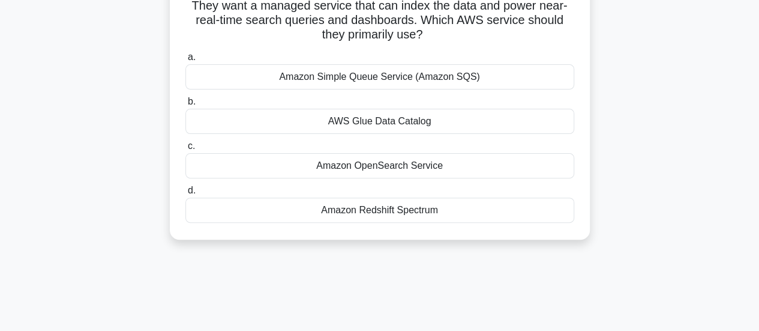
scroll to position [60, 0]
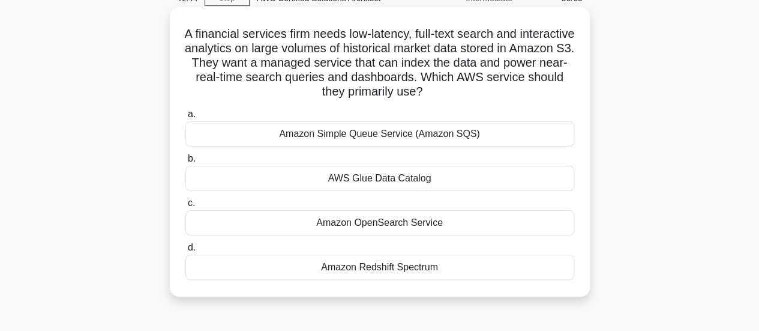
click at [400, 218] on div "Amazon OpenSearch Service" at bounding box center [379, 222] width 389 height 25
click at [185, 207] on input "c. Amazon OpenSearch Service" at bounding box center [185, 203] width 0 height 8
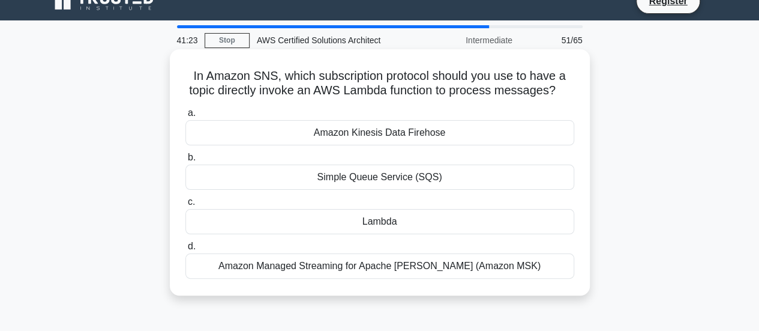
scroll to position [0, 0]
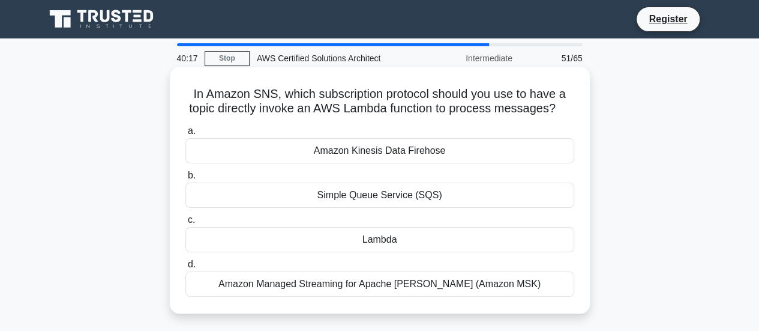
click at [428, 231] on div "Lambda" at bounding box center [379, 239] width 389 height 25
click at [185, 224] on input "c. Lambda" at bounding box center [185, 220] width 0 height 8
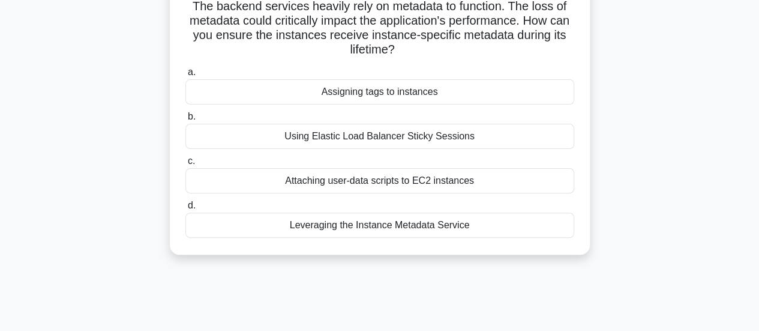
scroll to position [120, 0]
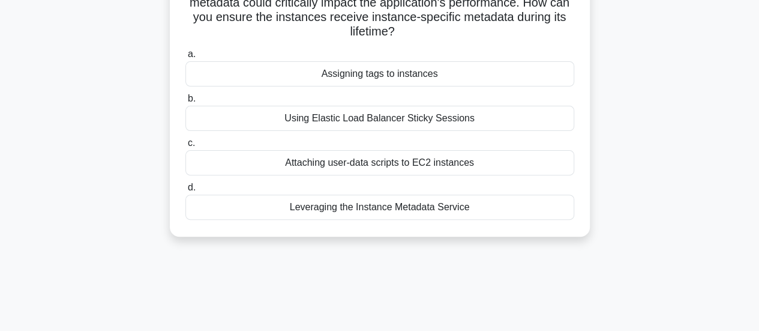
drag, startPoint x: 415, startPoint y: 211, endPoint x: 413, endPoint y: 200, distance: 11.0
click at [413, 201] on div "Leveraging the Instance Metadata Service" at bounding box center [379, 206] width 389 height 25
click at [412, 202] on div "Leveraging the Instance Metadata Service" at bounding box center [379, 206] width 389 height 25
click at [185, 191] on input "d. Leveraging the Instance Metadata Service" at bounding box center [185, 188] width 0 height 8
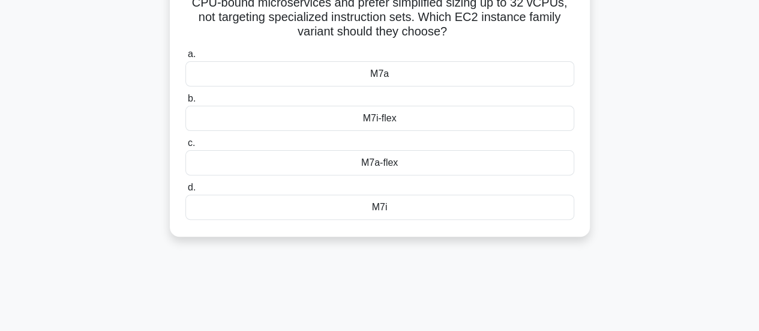
click at [350, 118] on div "M7i-flex" at bounding box center [379, 118] width 389 height 25
click at [185, 103] on input "b. M7i-flex" at bounding box center [185, 99] width 0 height 8
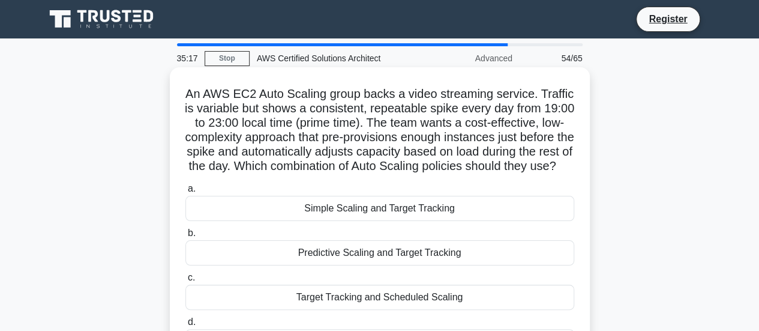
scroll to position [60, 0]
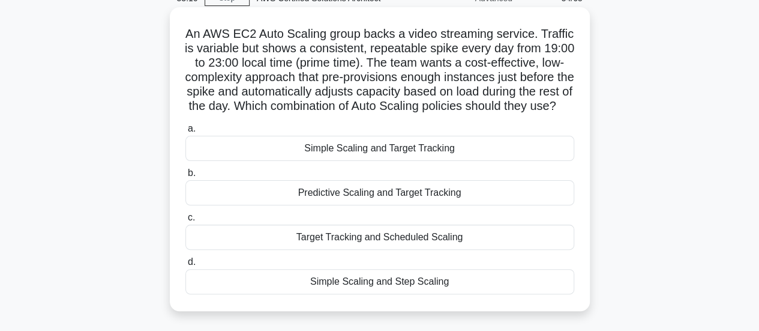
click at [377, 250] on div "Target Tracking and Scheduled Scaling" at bounding box center [379, 236] width 389 height 25
click at [185, 221] on input "c. Target Tracking and Scheduled Scaling" at bounding box center [185, 218] width 0 height 8
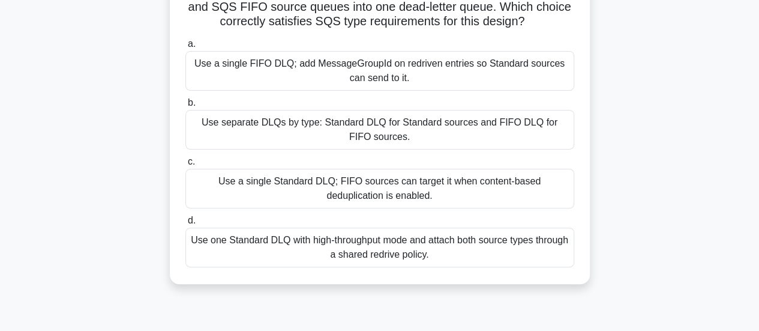
scroll to position [120, 0]
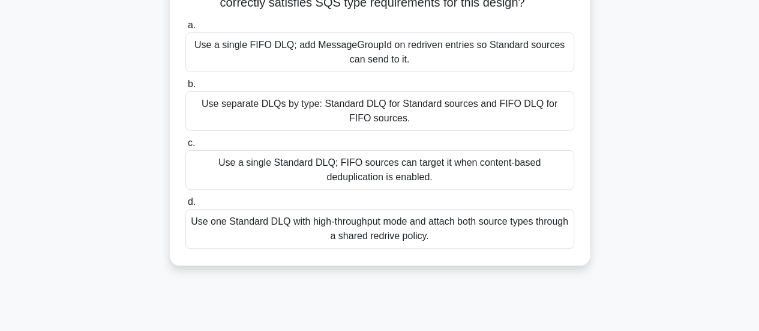
click at [313, 184] on div "Use a single Standard DLQ; FIFO sources can target it when content-based dedupl…" at bounding box center [379, 170] width 389 height 40
click at [185, 147] on input "c. Use a single Standard DLQ; FIFO sources can target it when content-based ded…" at bounding box center [185, 143] width 0 height 8
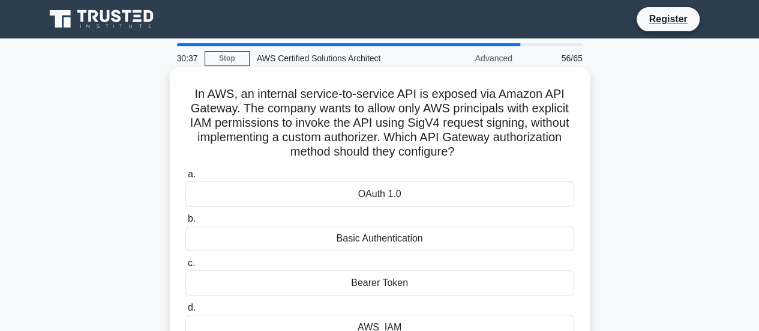
scroll to position [60, 0]
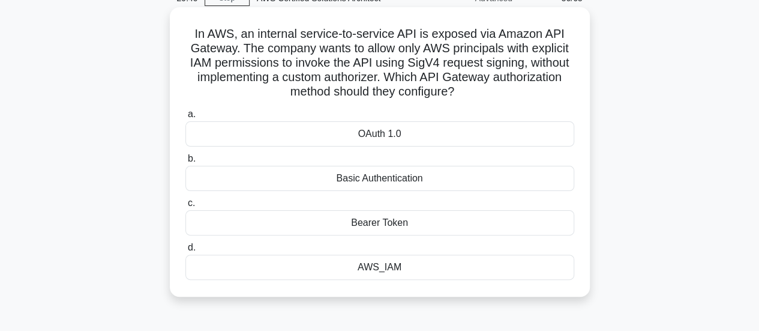
click at [368, 129] on div "OAuth 1.0" at bounding box center [379, 133] width 389 height 25
click at [185, 118] on input "a. OAuth 1.0" at bounding box center [185, 114] width 0 height 8
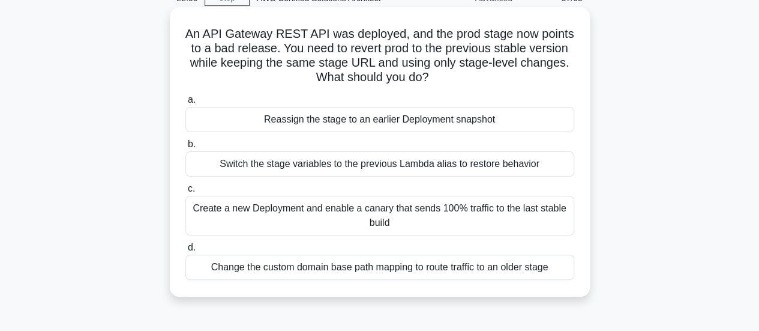
click at [391, 260] on div "Change the custom domain base path mapping to route traffic to an older stage" at bounding box center [379, 266] width 389 height 25
click at [185, 251] on input "d. Change the custom domain base path mapping to route traffic to an older stage" at bounding box center [185, 248] width 0 height 8
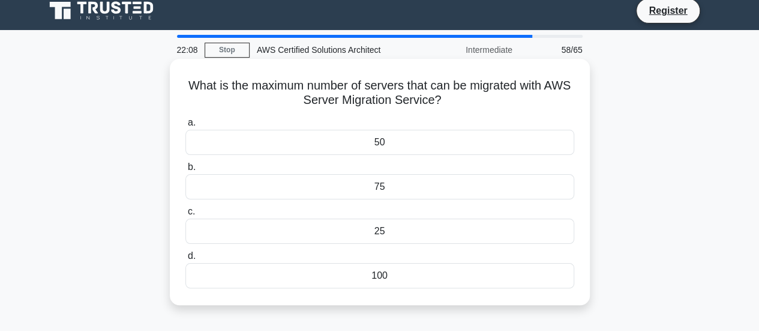
scroll to position [0, 0]
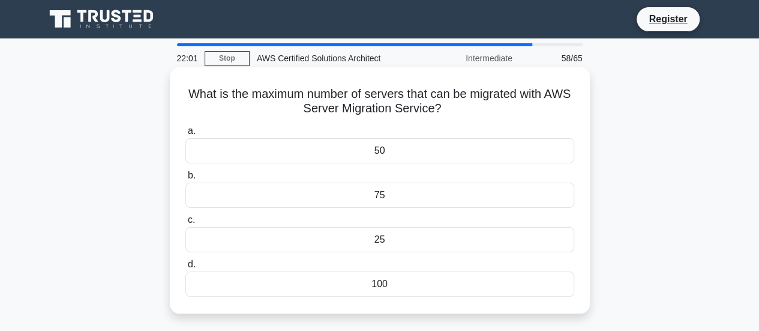
click at [402, 281] on div "100" at bounding box center [379, 283] width 389 height 25
click at [185, 268] on input "d. 100" at bounding box center [185, 264] width 0 height 8
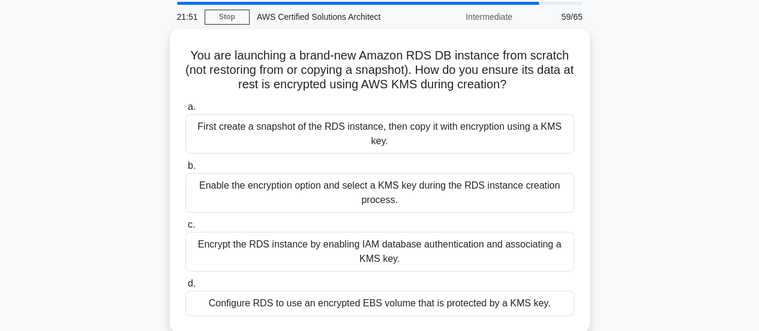
scroll to position [60, 0]
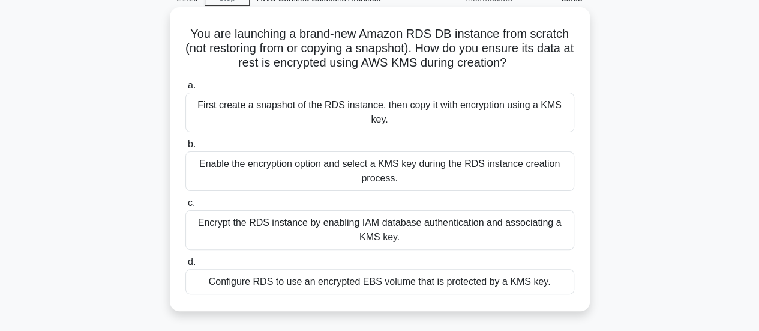
click at [413, 151] on div "Enable the encryption option and select a KMS key during the RDS instance creat…" at bounding box center [379, 171] width 389 height 40
click at [185, 148] on input "b. Enable the encryption option and select a KMS key during the RDS instance cr…" at bounding box center [185, 144] width 0 height 8
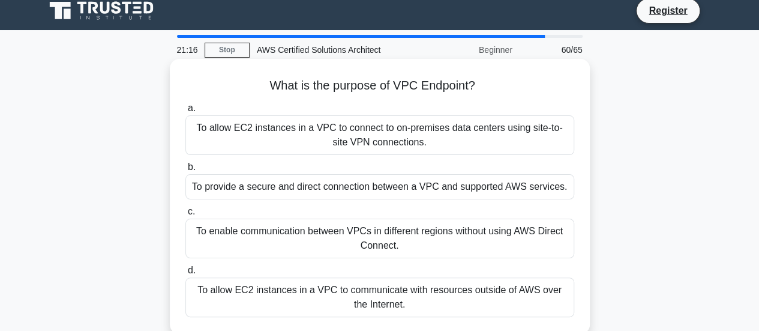
scroll to position [0, 0]
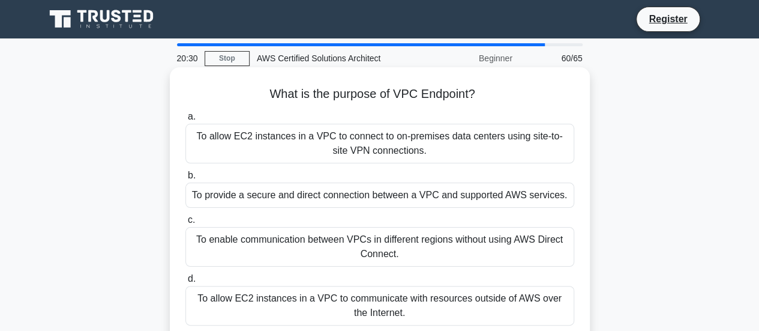
click at [338, 205] on div "To provide a secure and direct connection between a VPC and supported AWS servi…" at bounding box center [379, 194] width 389 height 25
click at [185, 179] on input "b. To provide a secure and direct connection between a VPC and supported AWS se…" at bounding box center [185, 176] width 0 height 8
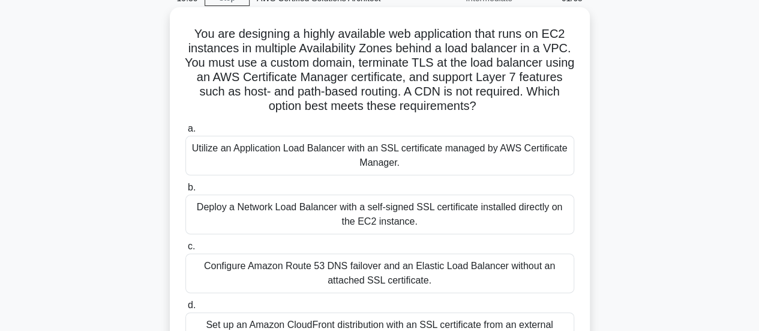
scroll to position [120, 0]
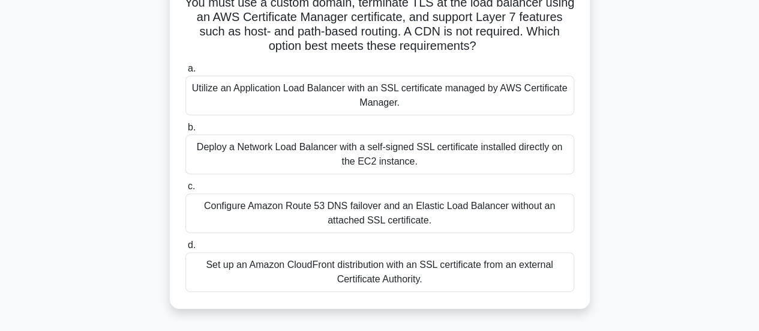
click at [452, 99] on div "Utilize an Application Load Balancer with an SSL certificate managed by AWS Cer…" at bounding box center [379, 96] width 389 height 40
click at [185, 73] on input "a. Utilize an Application Load Balancer with an SSL certificate managed by AWS …" at bounding box center [185, 69] width 0 height 8
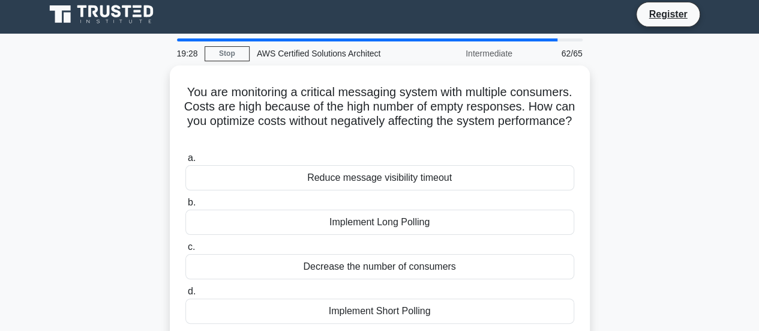
scroll to position [0, 0]
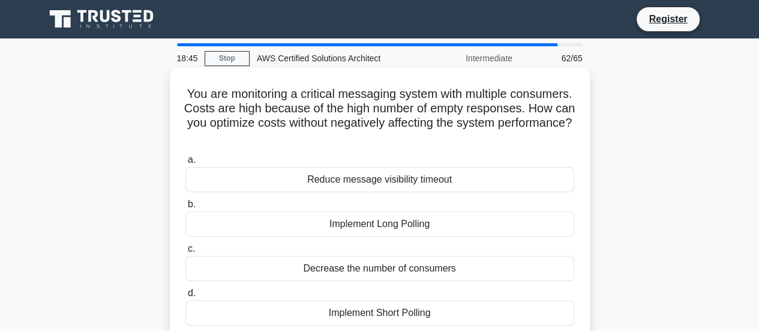
click at [431, 219] on div "Implement Long Polling" at bounding box center [379, 223] width 389 height 25
click at [185, 208] on input "b. Implement Long Polling" at bounding box center [185, 204] width 0 height 8
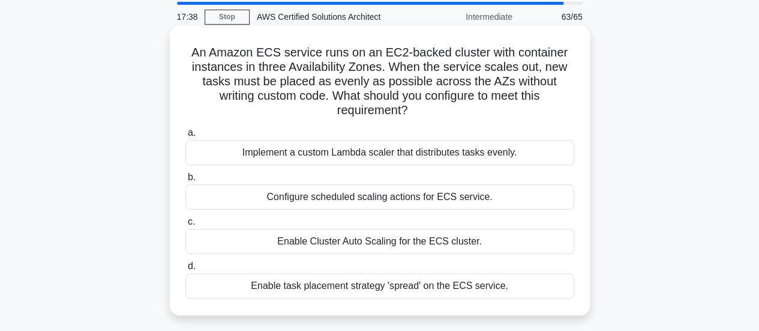
scroll to position [60, 0]
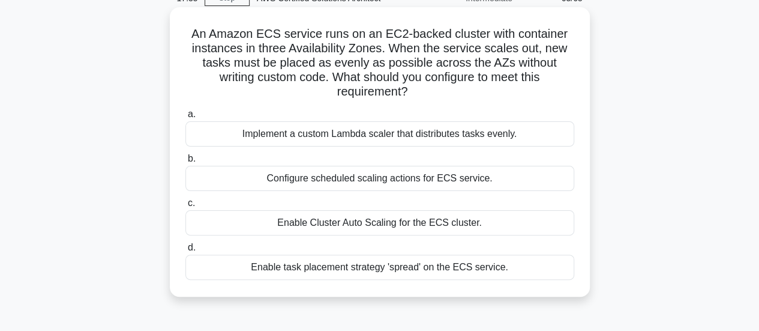
click at [450, 221] on div "Enable Cluster Auto Scaling for the ECS cluster." at bounding box center [379, 222] width 389 height 25
click at [185, 207] on input "c. Enable Cluster Auto Scaling for the ECS cluster." at bounding box center [185, 203] width 0 height 8
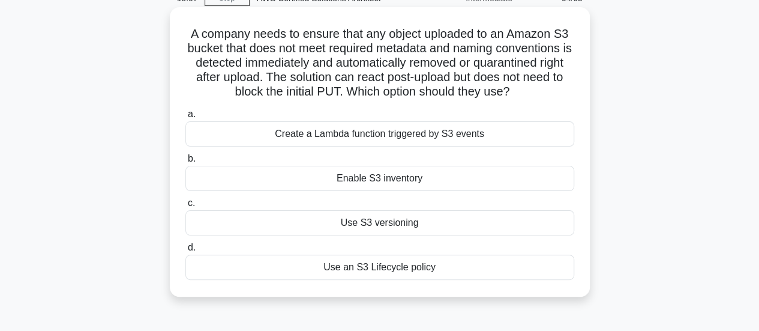
click at [416, 181] on div "Enable S3 inventory" at bounding box center [379, 178] width 389 height 25
click at [185, 163] on input "b. Enable S3 inventory" at bounding box center [185, 159] width 0 height 8
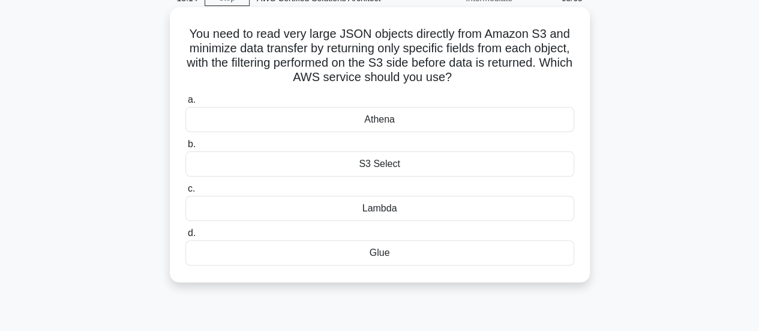
click at [408, 256] on div "Glue" at bounding box center [379, 252] width 389 height 25
click at [185, 237] on input "d. Glue" at bounding box center [185, 233] width 0 height 8
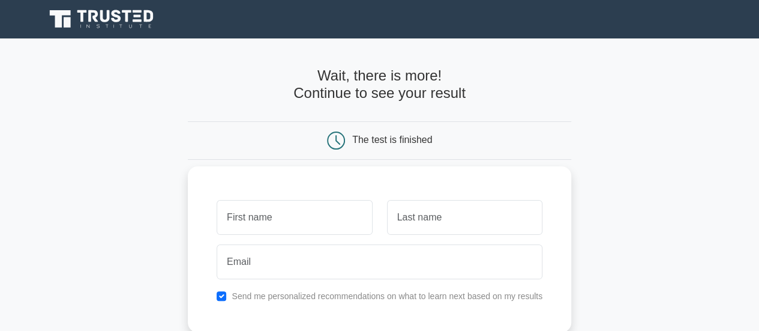
click at [319, 218] on input "text" at bounding box center [294, 217] width 155 height 35
type input "Wanjohi"
click at [430, 214] on input "text" at bounding box center [464, 217] width 155 height 35
type input "Moses"
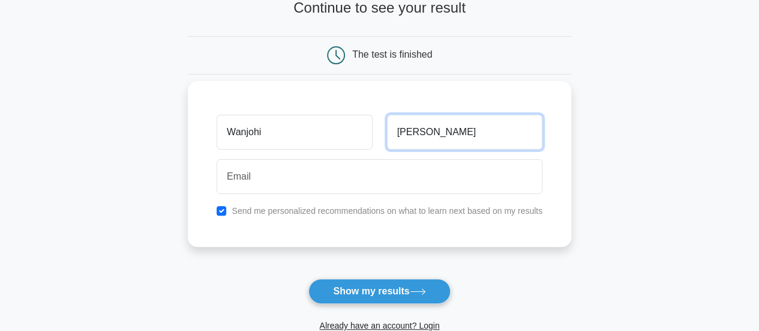
scroll to position [120, 0]
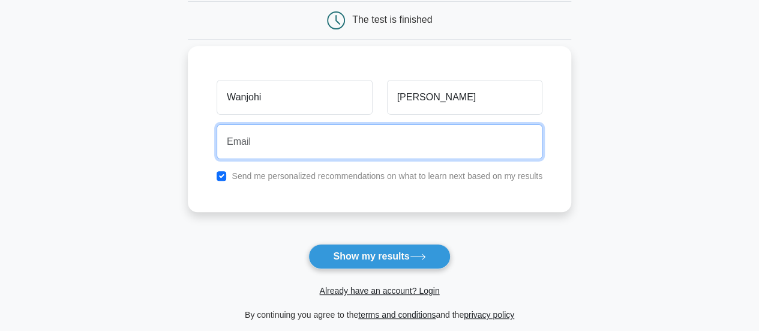
click at [272, 147] on input "email" at bounding box center [380, 141] width 326 height 35
type input "wanjohimuturi.tech@gmail.com"
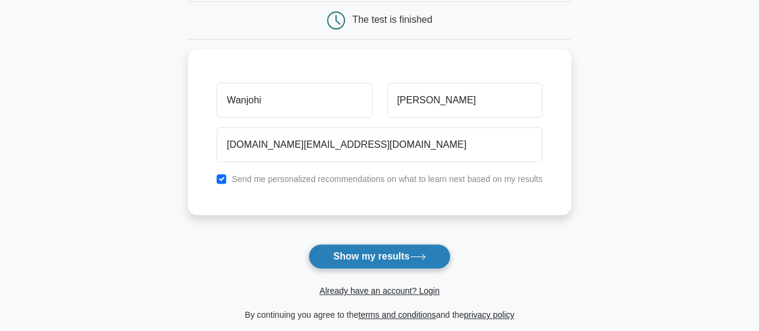
click at [404, 256] on button "Show my results" at bounding box center [379, 256] width 142 height 25
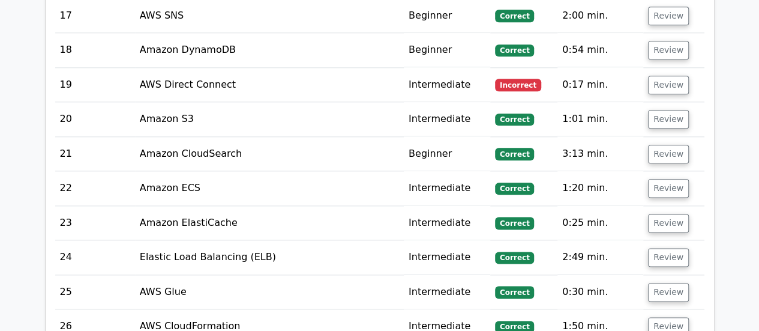
scroll to position [3000, 0]
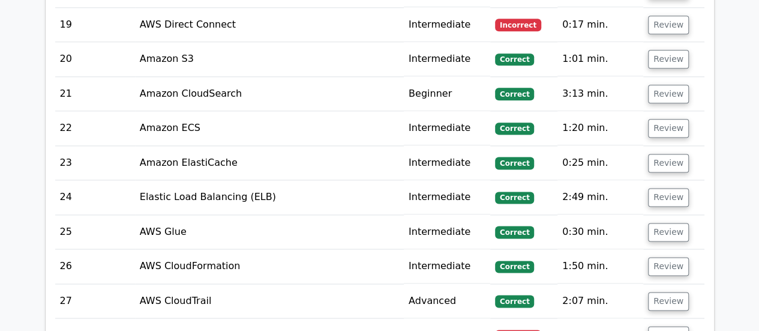
drag, startPoint x: 483, startPoint y: 135, endPoint x: 751, endPoint y: 127, distance: 267.8
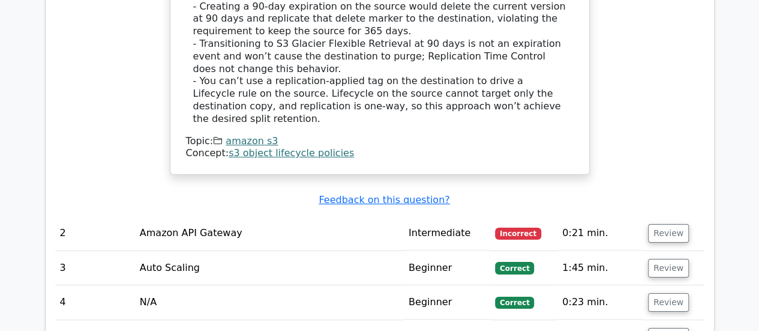
scroll to position [2220, 0]
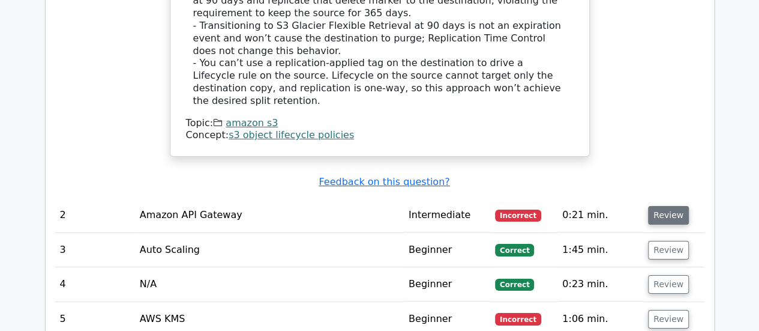
click at [661, 206] on button "Review" at bounding box center [668, 215] width 41 height 19
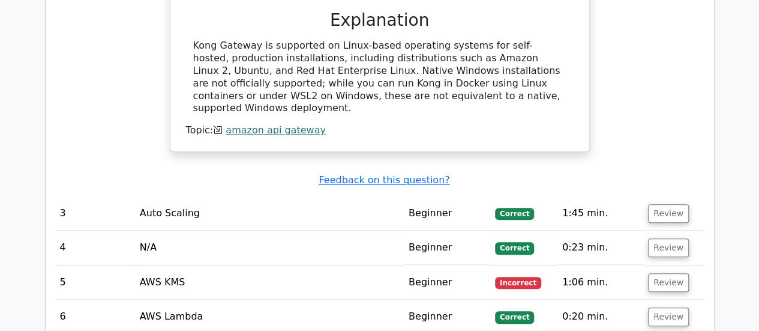
scroll to position [2700, 0]
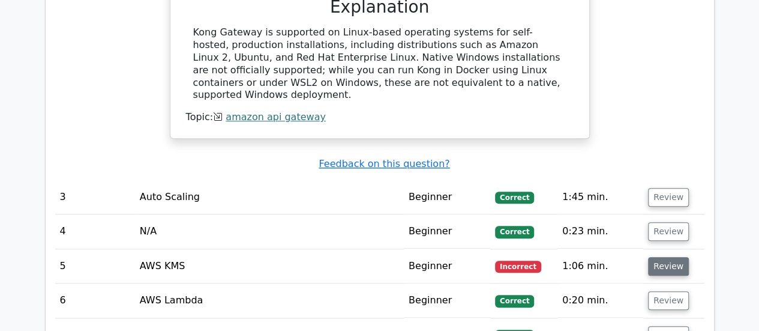
click at [649, 257] on button "Review" at bounding box center [668, 266] width 41 height 19
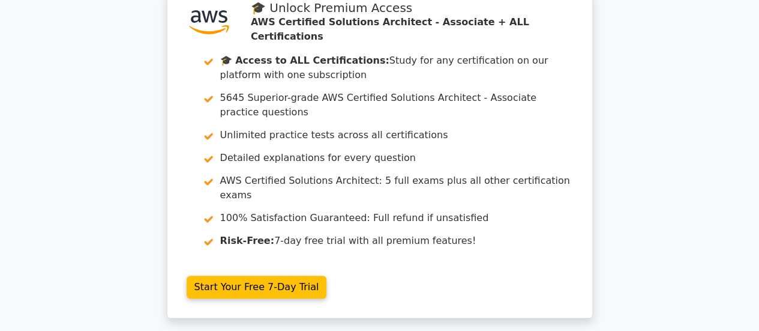
scroll to position [0, 0]
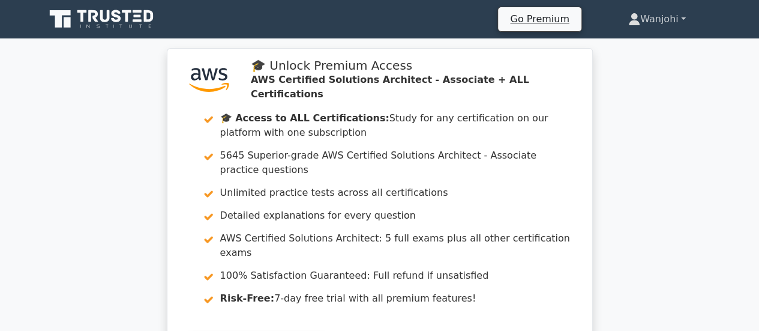
click at [688, 19] on link "Wanjohi" at bounding box center [656, 19] width 115 height 24
click at [668, 17] on link "Wanjohi" at bounding box center [656, 19] width 115 height 24
click at [679, 17] on link "Wanjohi" at bounding box center [656, 19] width 115 height 24
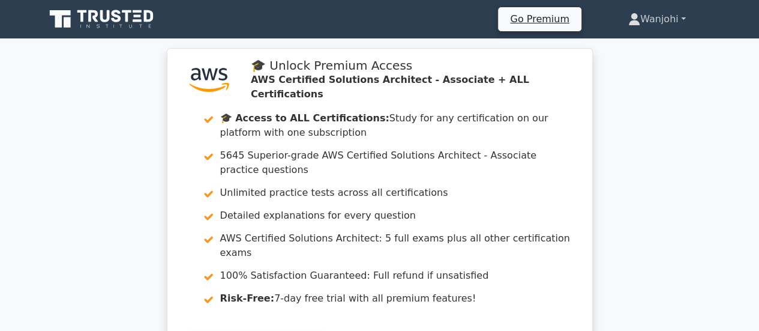
click at [679, 17] on link "Wanjohi" at bounding box center [656, 19] width 115 height 24
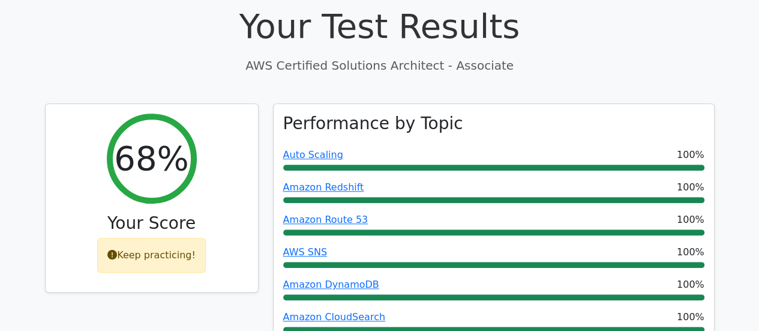
scroll to position [420, 0]
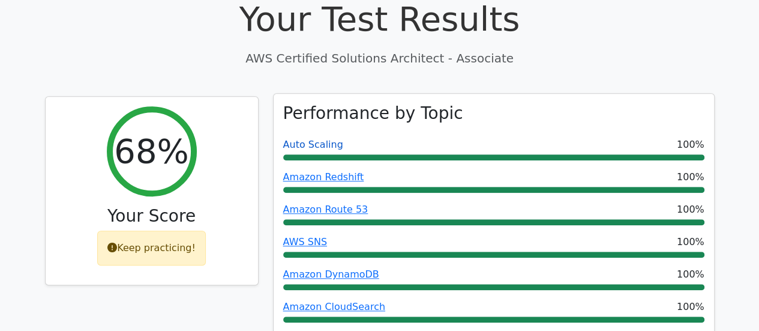
click at [325, 139] on link "Auto Scaling" at bounding box center [313, 144] width 60 height 11
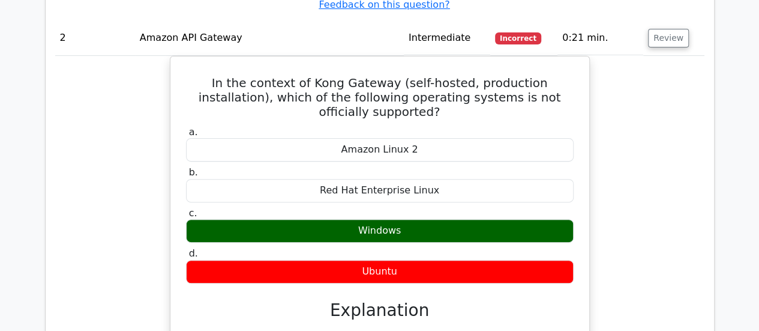
scroll to position [5669, 0]
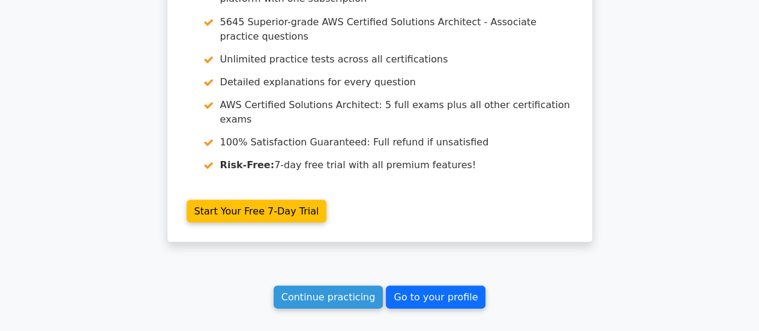
click at [427, 285] on link "Go to your profile" at bounding box center [436, 296] width 100 height 23
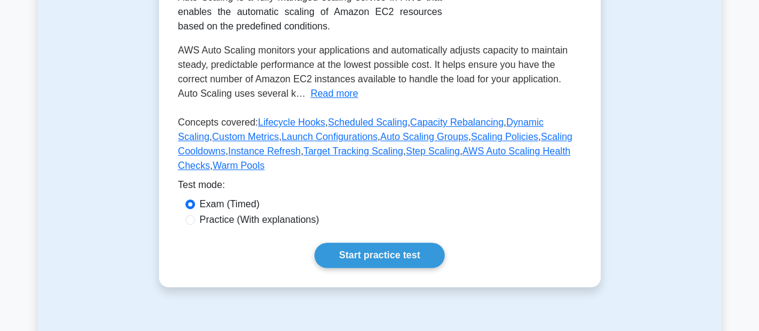
scroll to position [60, 0]
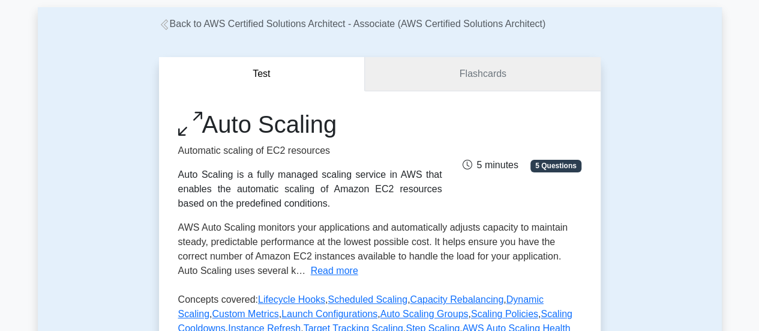
click at [404, 80] on link "Flashcards" at bounding box center [482, 74] width 235 height 34
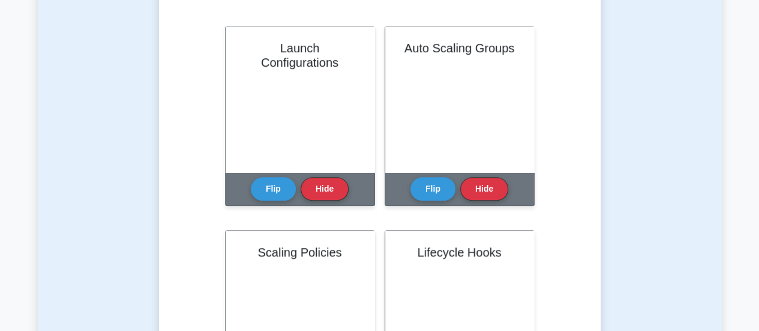
scroll to position [257, 0]
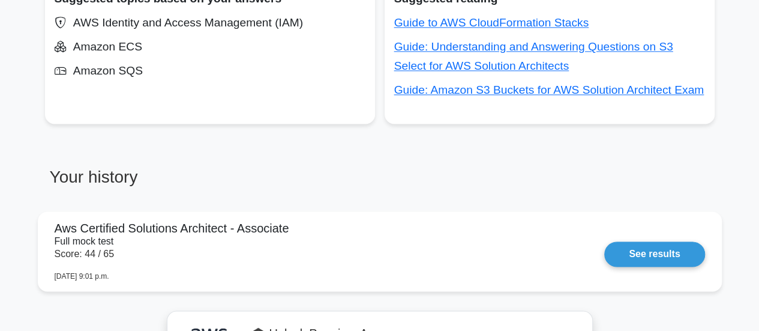
scroll to position [840, 0]
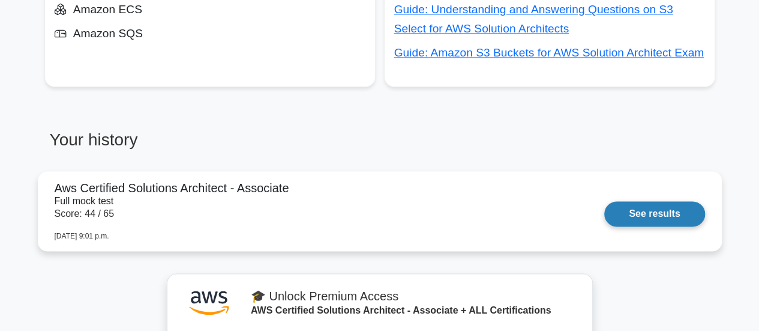
click at [646, 208] on link "See results" at bounding box center [654, 213] width 100 height 25
